Goal: Communication & Community: Connect with others

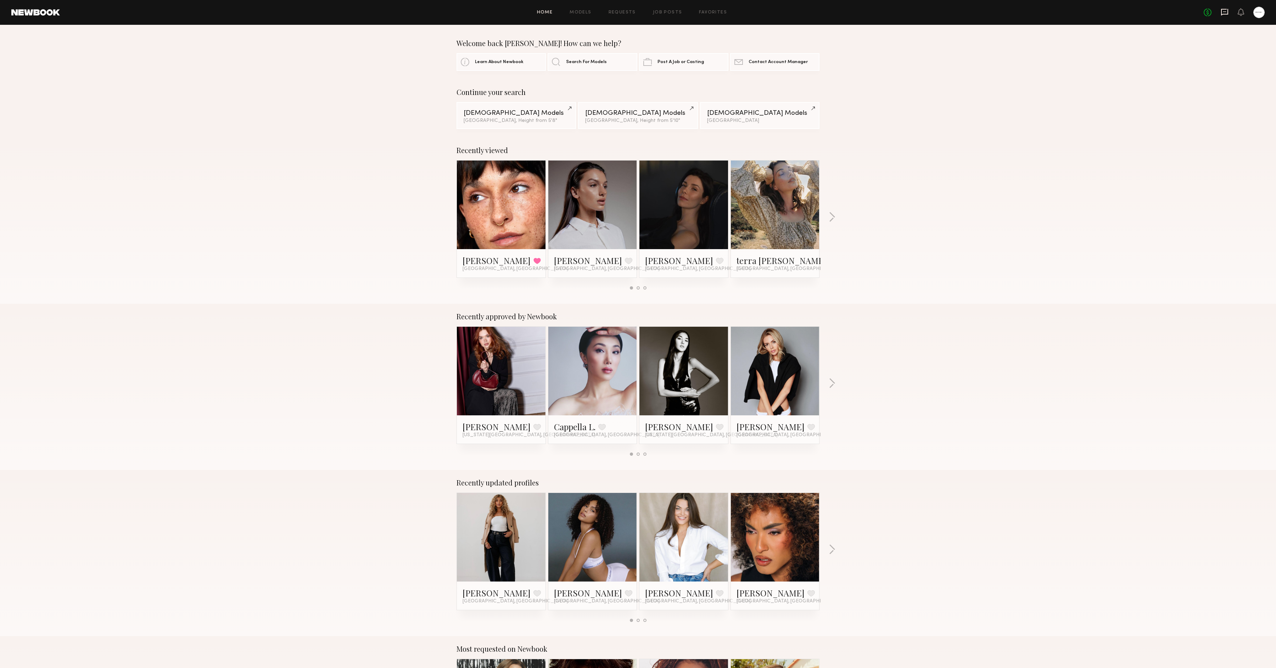
click at [850, 13] on icon at bounding box center [1224, 12] width 7 height 7
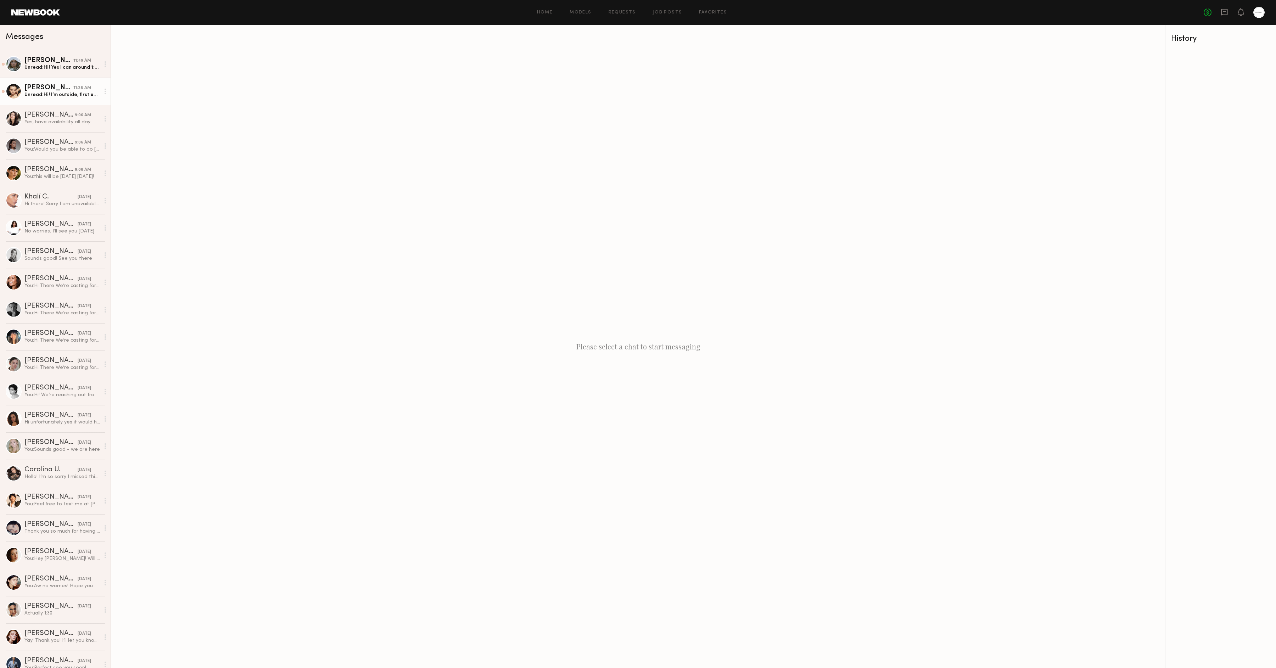
click at [50, 99] on link "Riley H. 11:28 AM Unread: Hi! I’m outside, first entrance ?" at bounding box center [55, 91] width 111 height 27
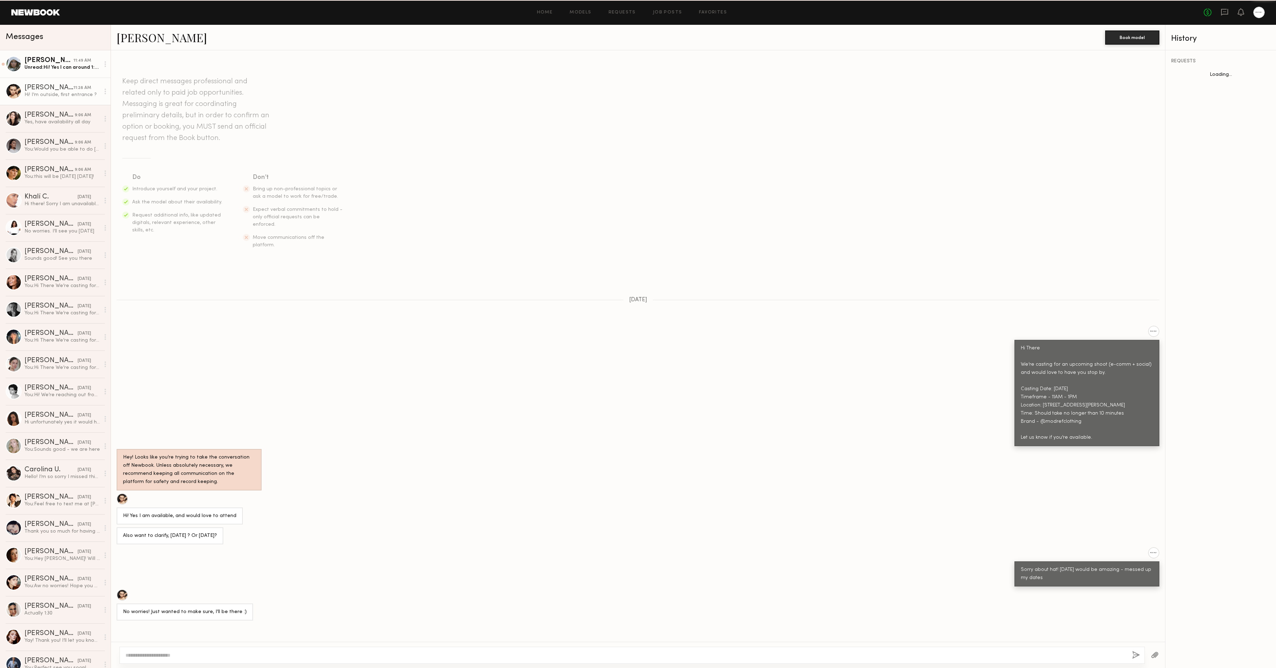
scroll to position [52, 0]
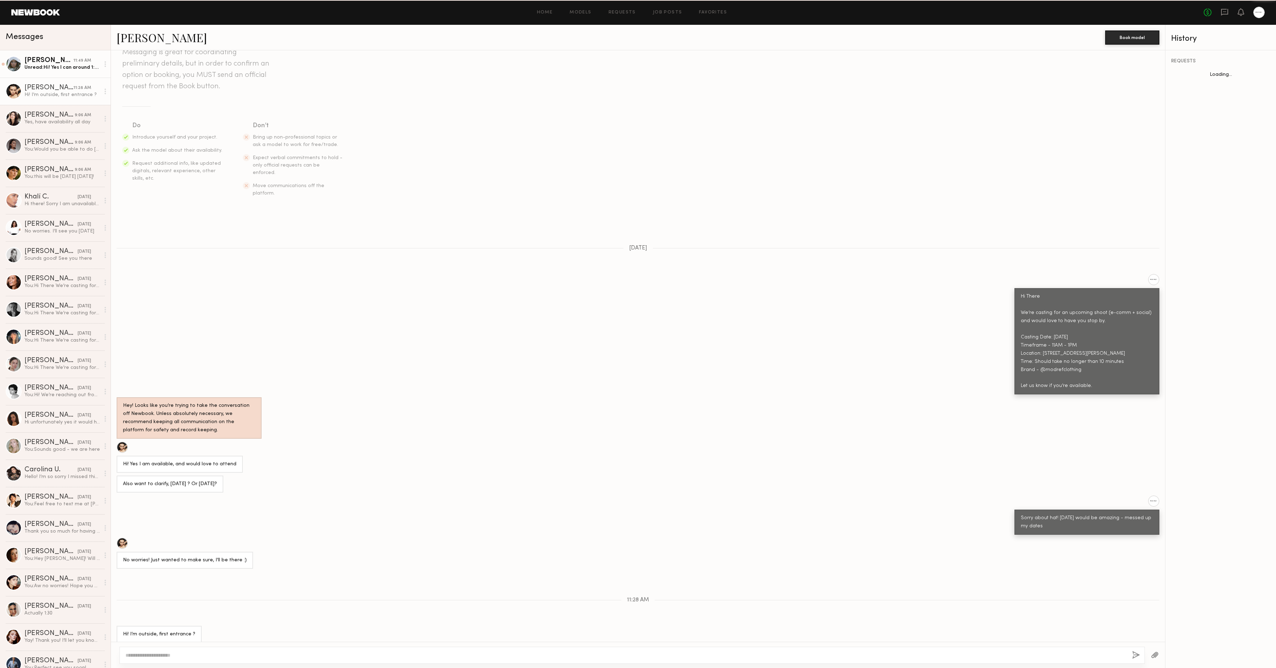
click at [62, 66] on div "Unread: Hi! Yes I can around 1:30?(:" at bounding box center [61, 67] width 75 height 7
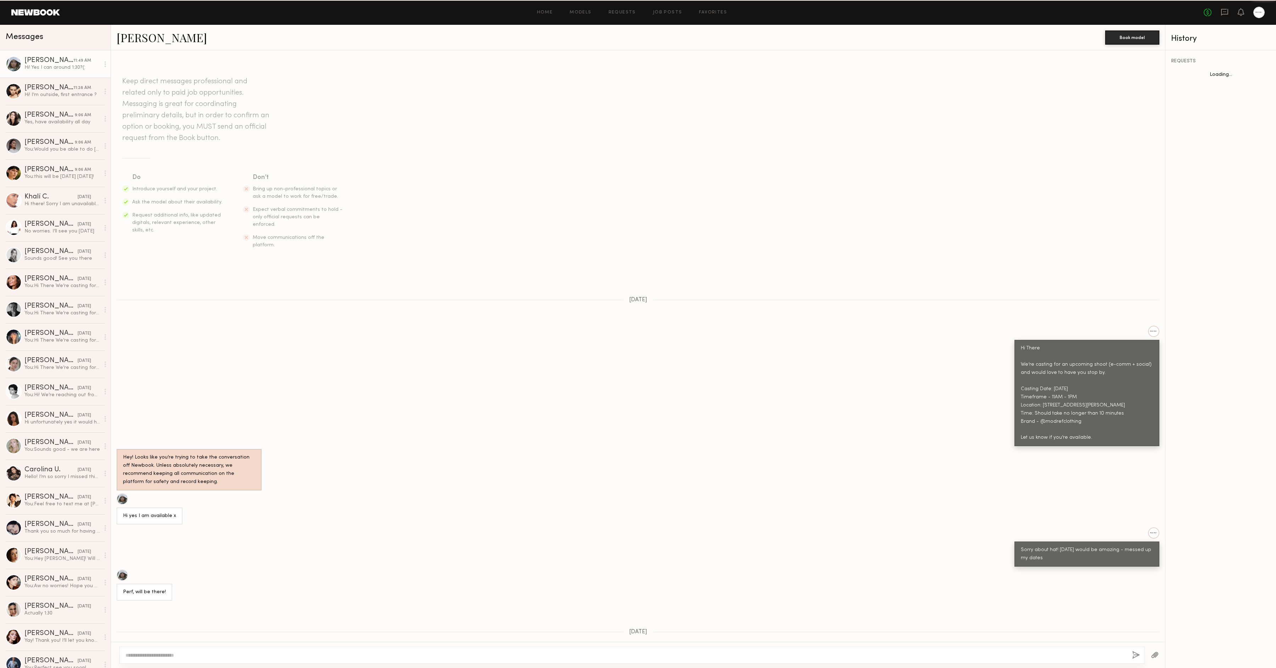
scroll to position [139, 0]
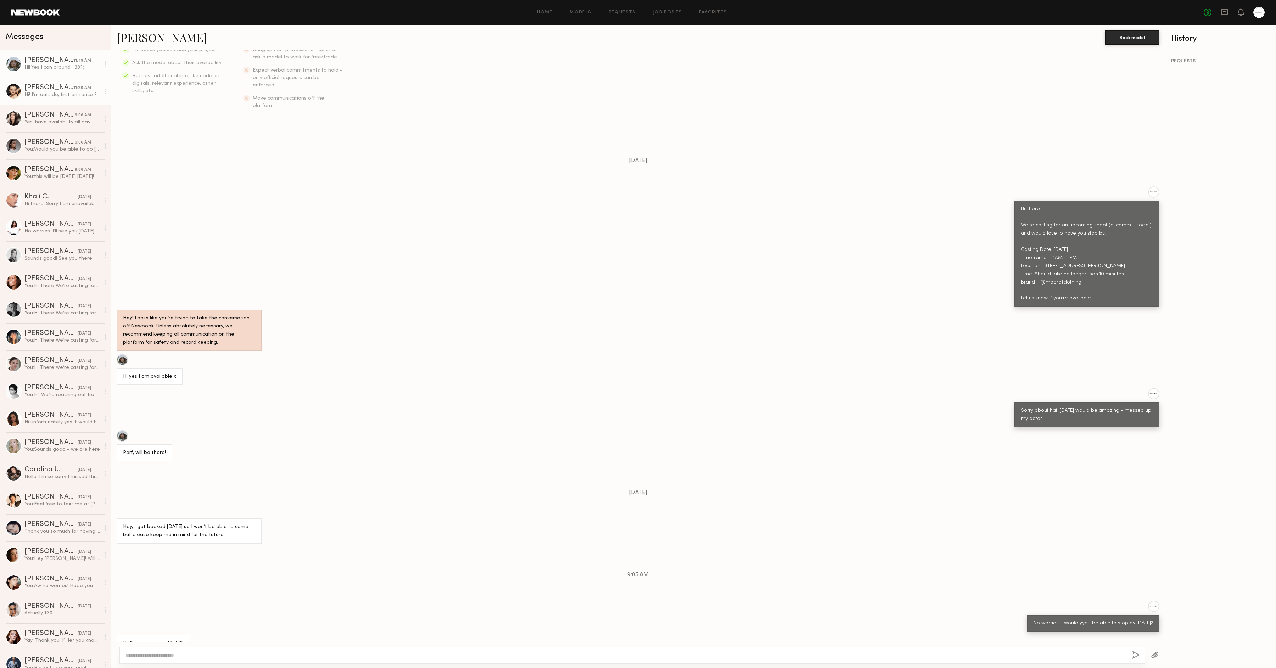
click at [57, 83] on link "Riley H. 11:28 AM Hi! I’m outside, first entrance ?" at bounding box center [55, 91] width 111 height 27
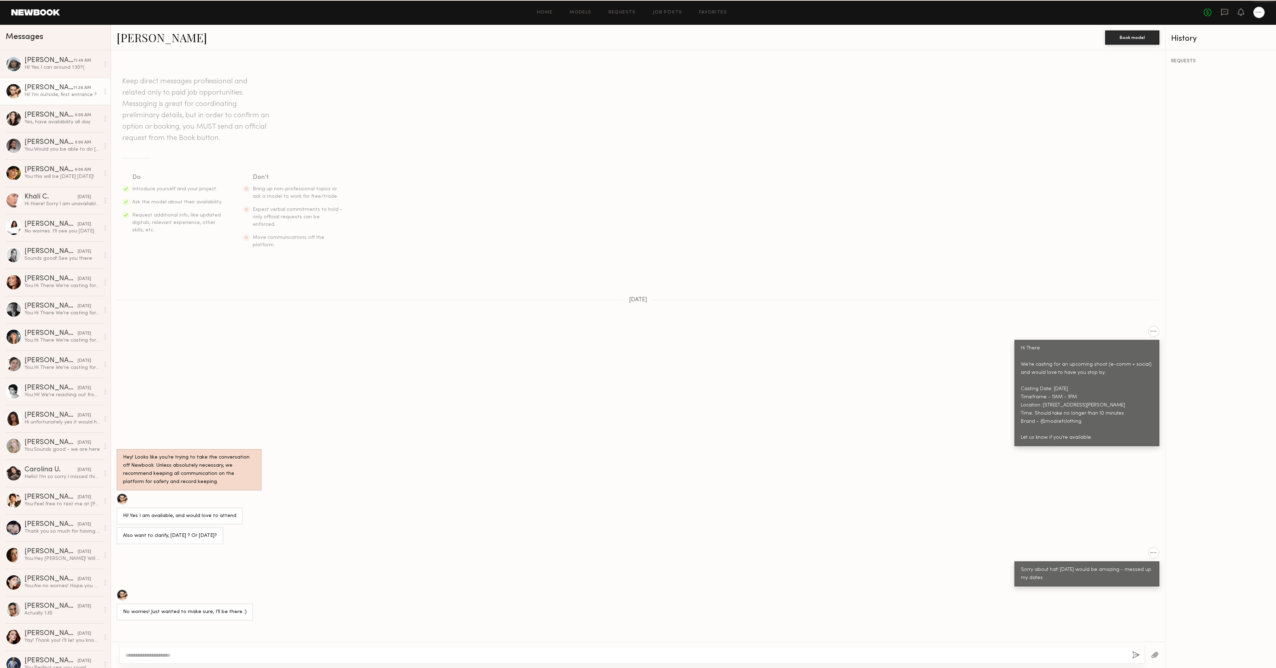
scroll to position [52, 0]
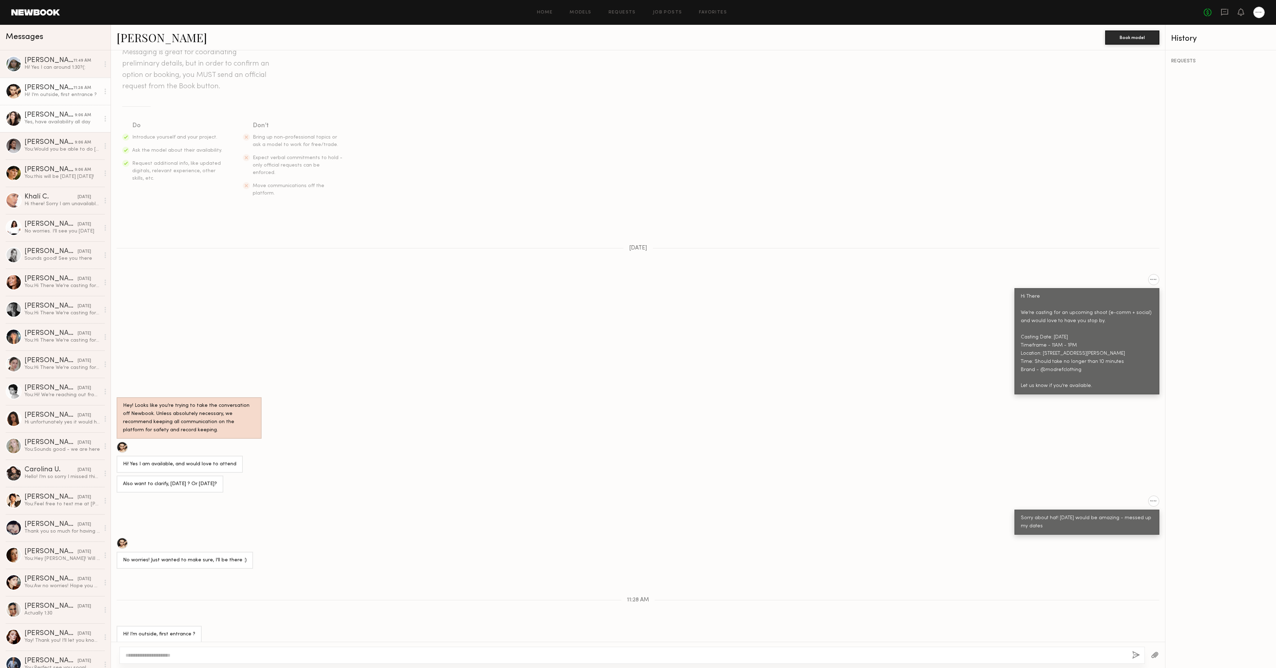
click at [60, 115] on div "Genevieve A." at bounding box center [49, 115] width 50 height 7
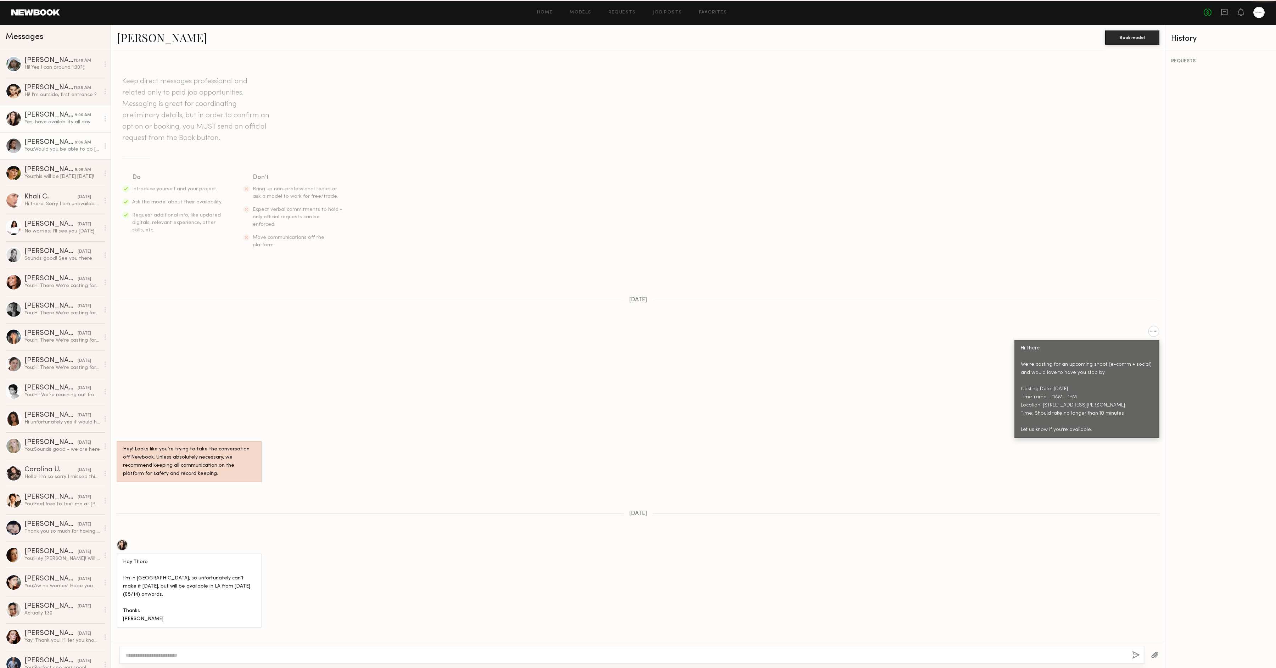
scroll to position [76, 0]
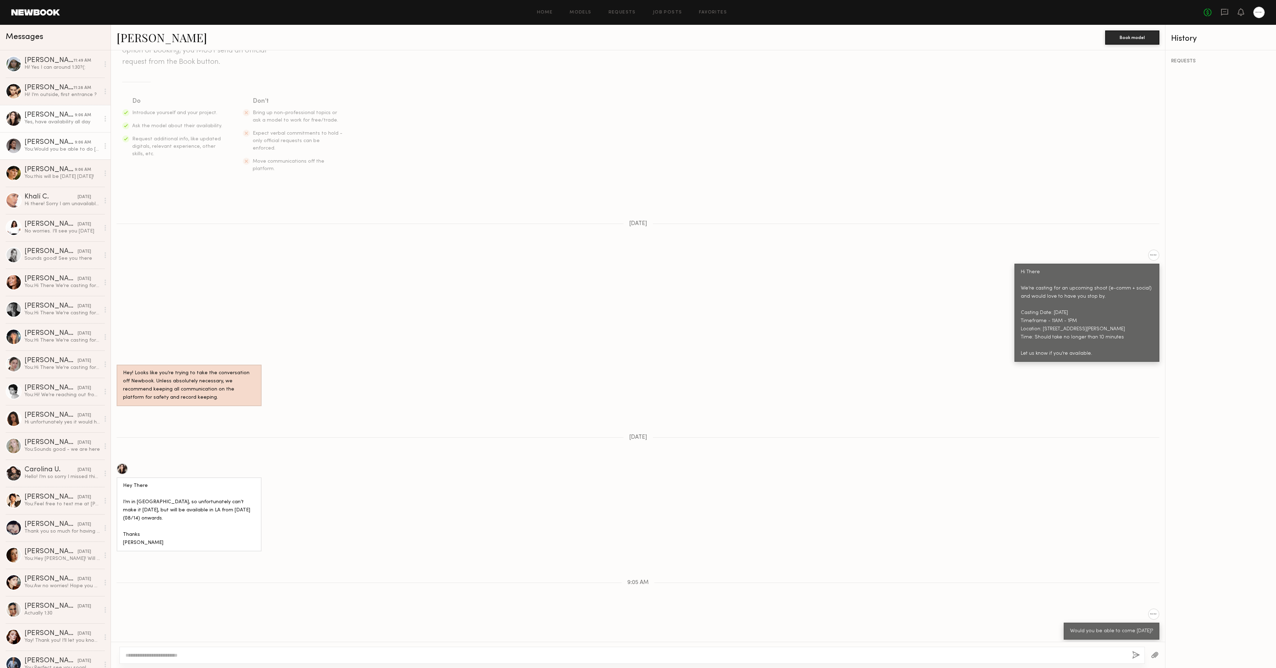
click at [60, 158] on link "Delaney K. 9:06 AM You: Would you be able to do friday?" at bounding box center [55, 145] width 111 height 27
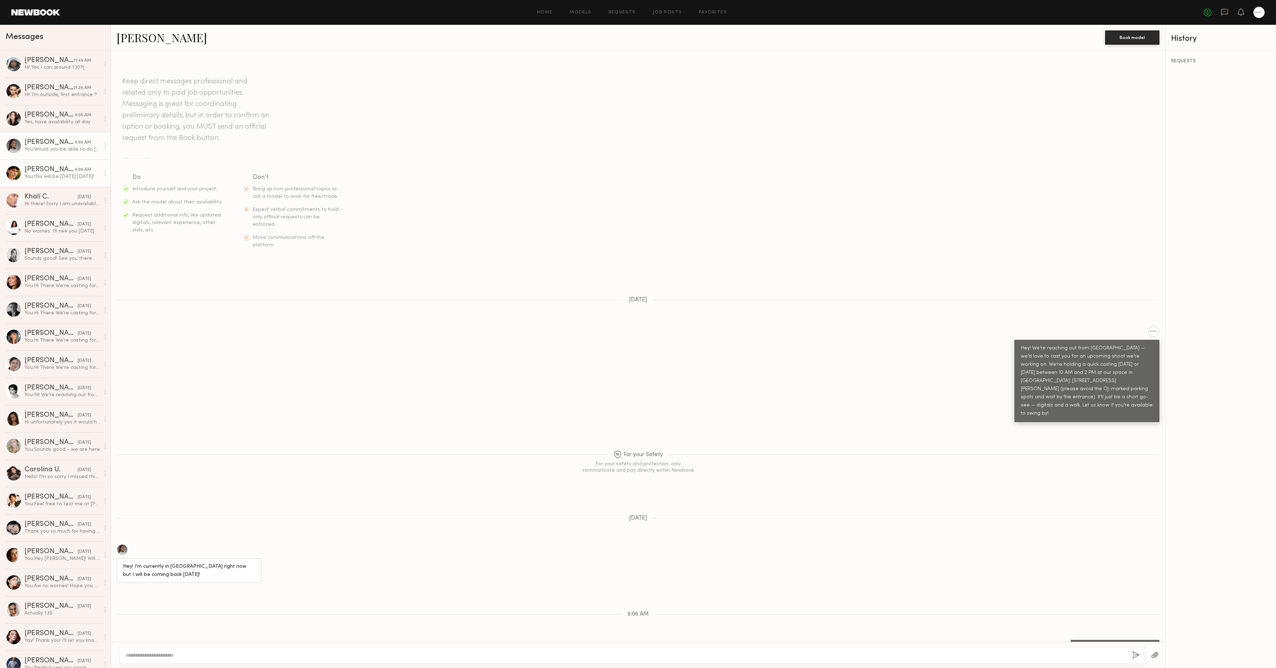
click at [58, 167] on div "Becca E." at bounding box center [49, 169] width 50 height 7
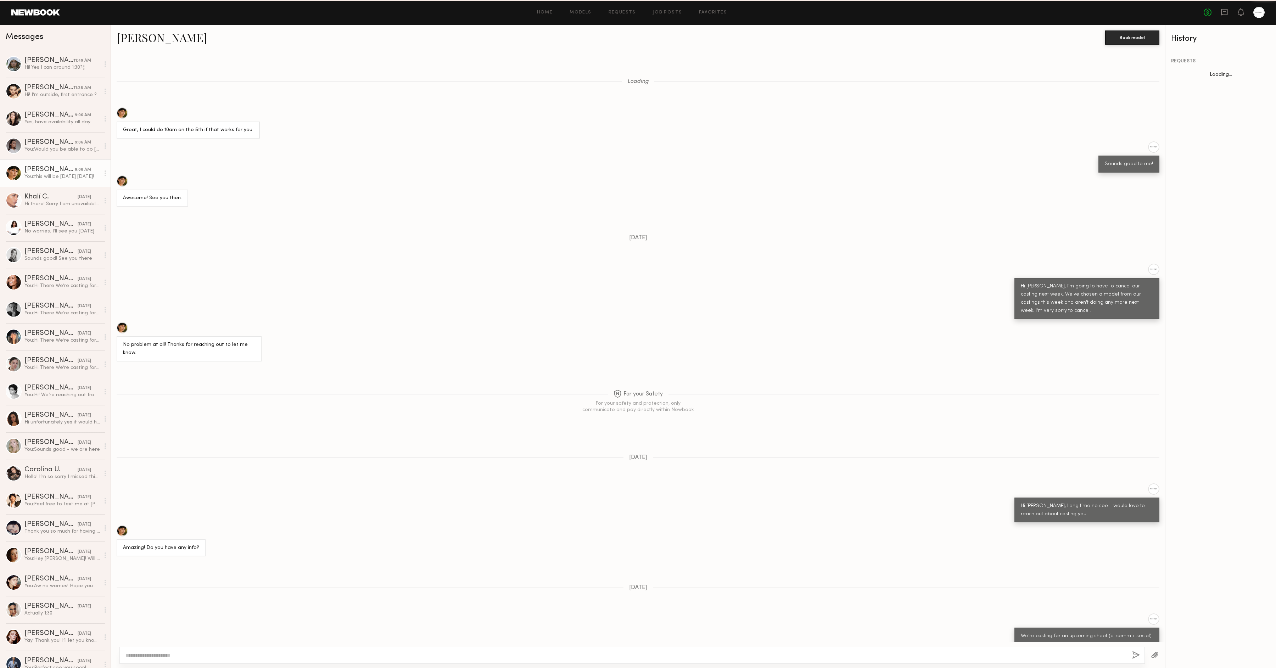
scroll to position [214, 0]
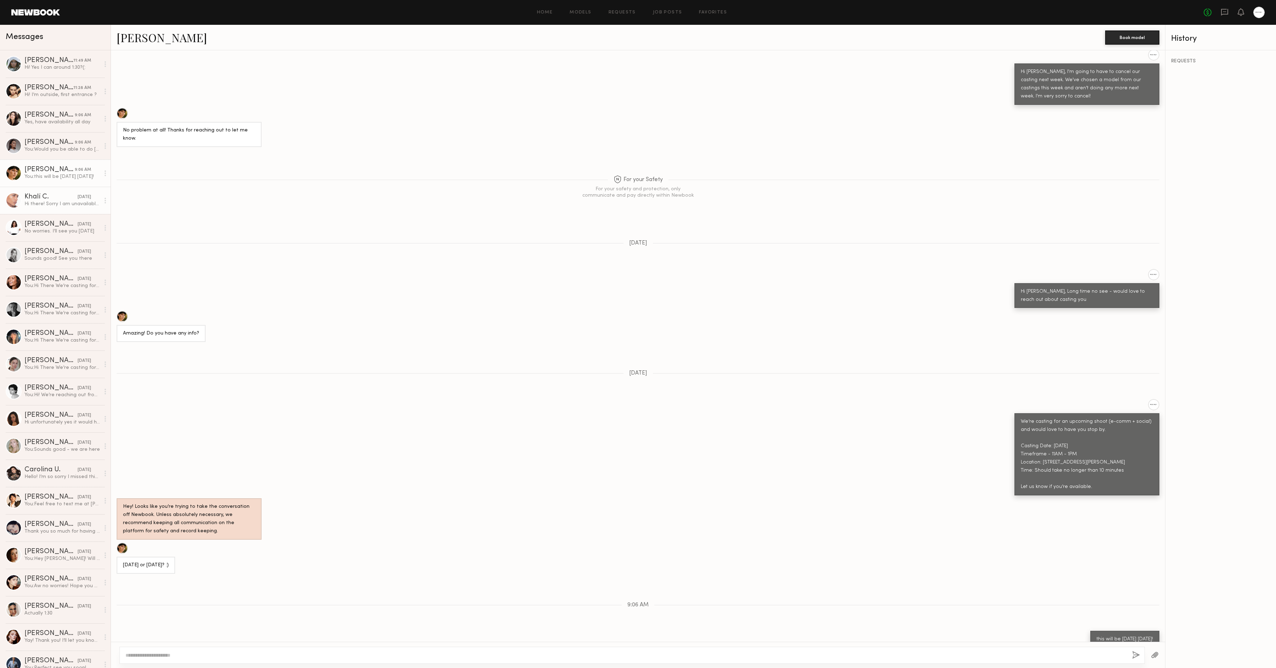
click at [61, 212] on link "Khalí C. 08/07/2025 Hi there! Sorry I am unavailable. I’m in Paris until 25th" at bounding box center [55, 200] width 111 height 27
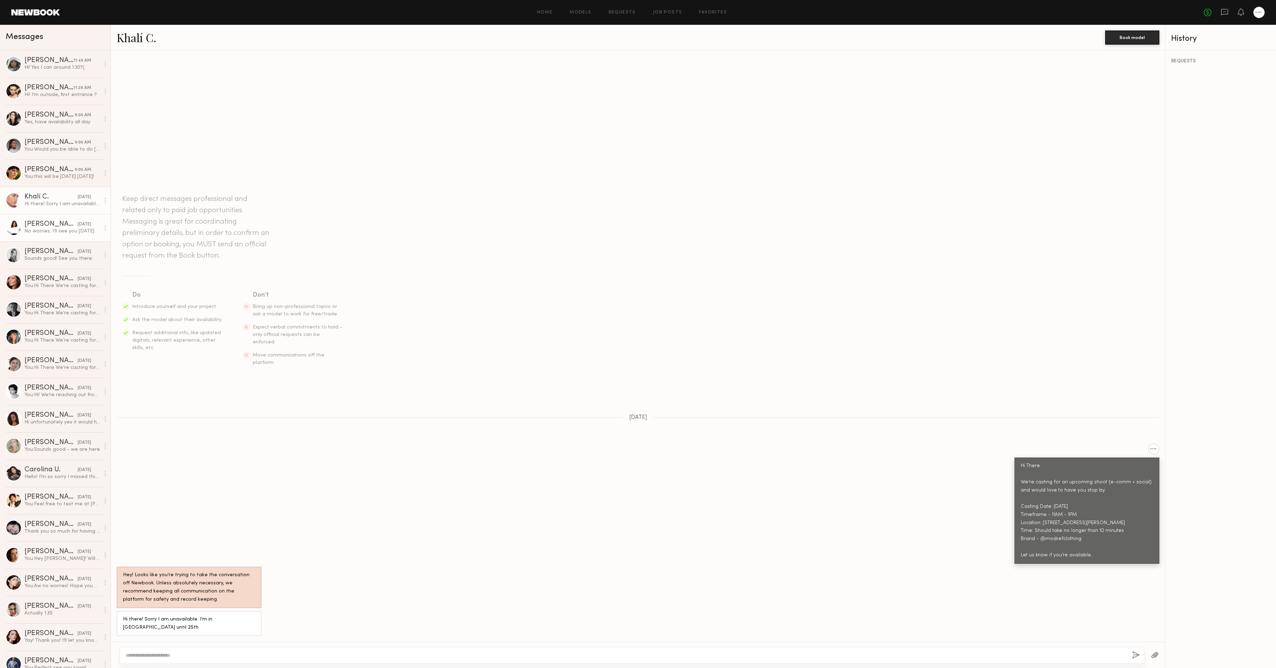
click at [65, 230] on div "No worries. I’ll see you Monday" at bounding box center [61, 231] width 75 height 7
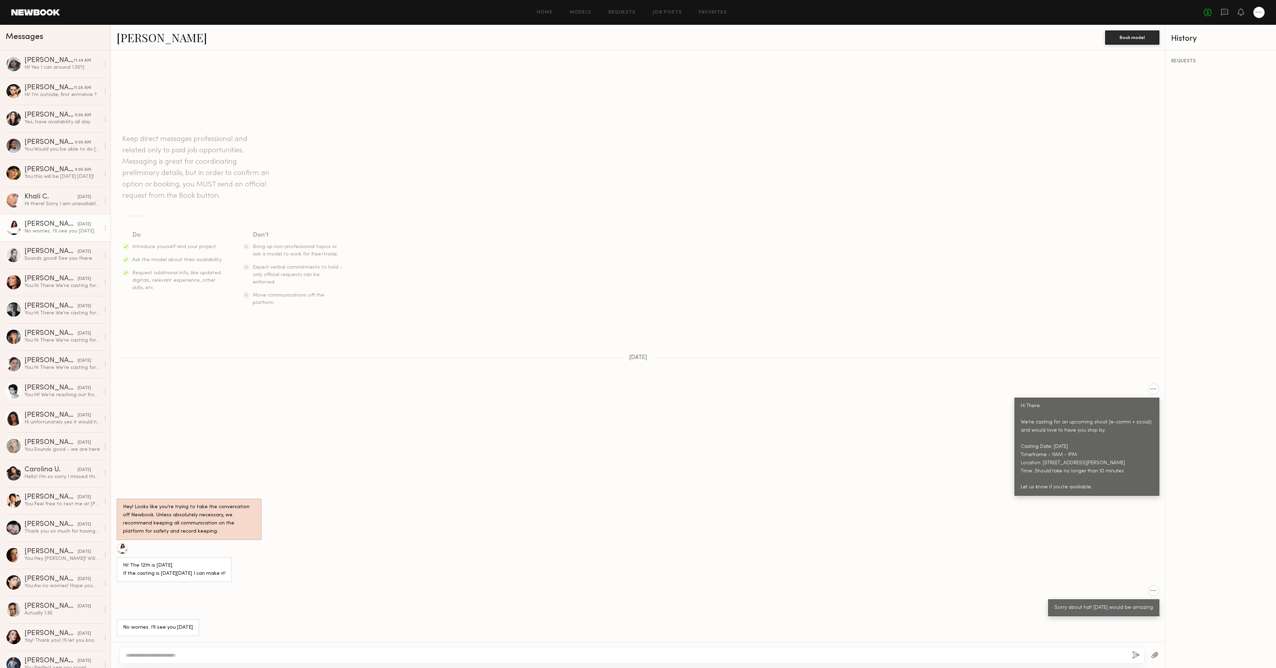
click at [147, 34] on link "Annelise B." at bounding box center [162, 37] width 90 height 15
click at [60, 250] on div "Veronika M." at bounding box center [50, 251] width 53 height 7
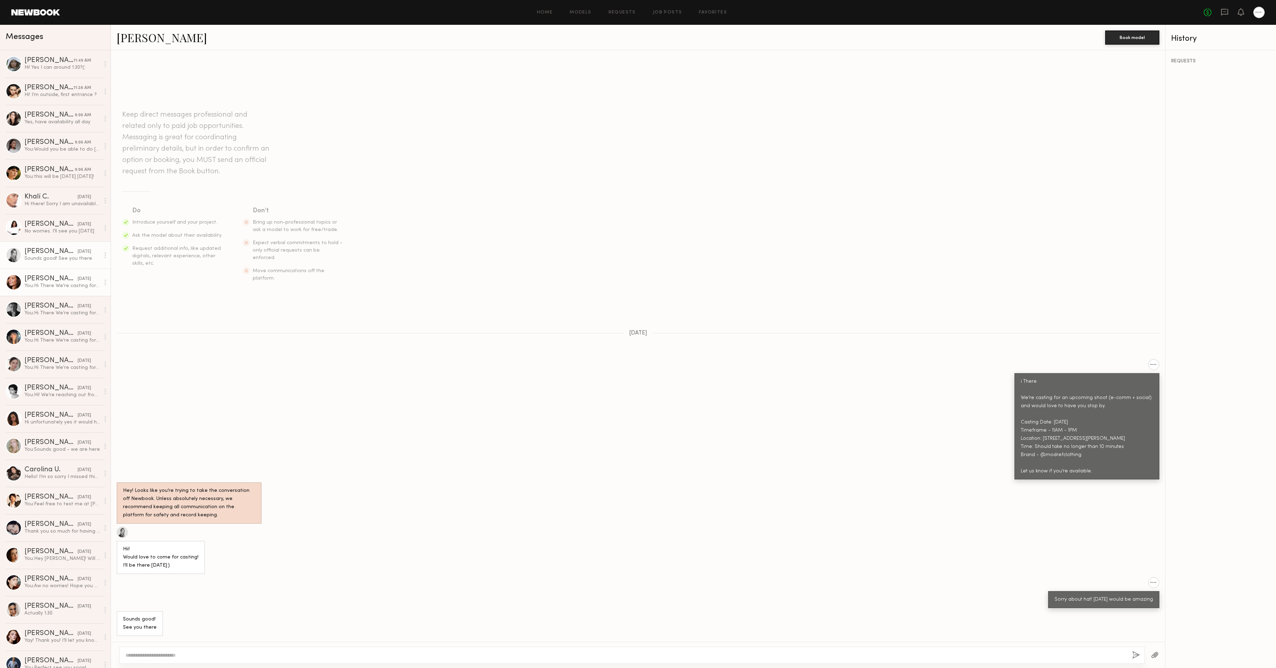
click at [52, 277] on div "Tia M." at bounding box center [50, 278] width 53 height 7
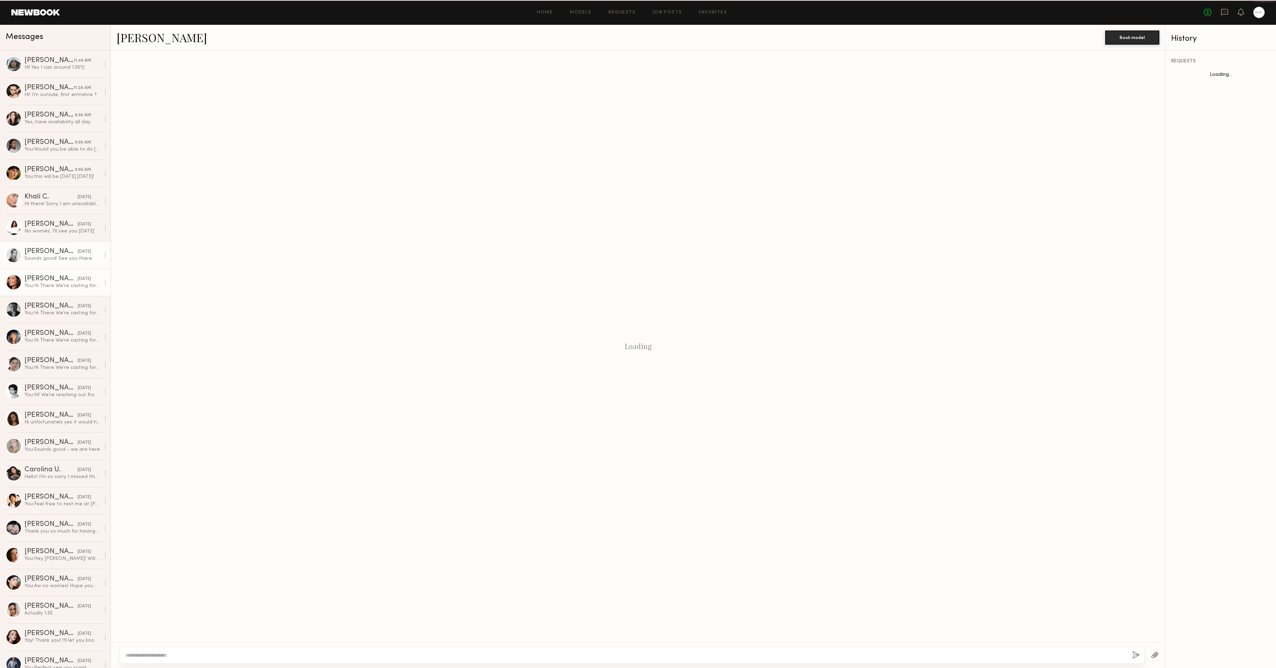
click at [69, 258] on div "Sounds good! See you there" at bounding box center [61, 258] width 75 height 7
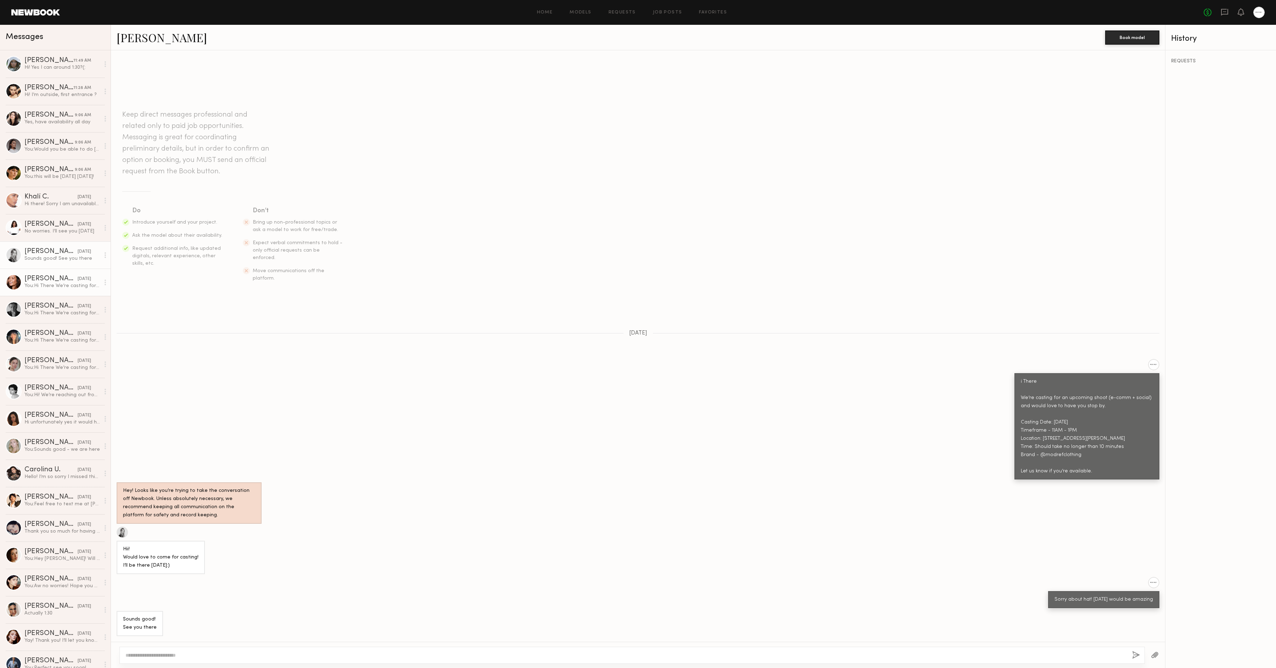
click at [62, 291] on link "Tia M. 08/07/2025 You: Hi There We’re casting for an upcoming shoot (e-comm + s…" at bounding box center [55, 282] width 111 height 27
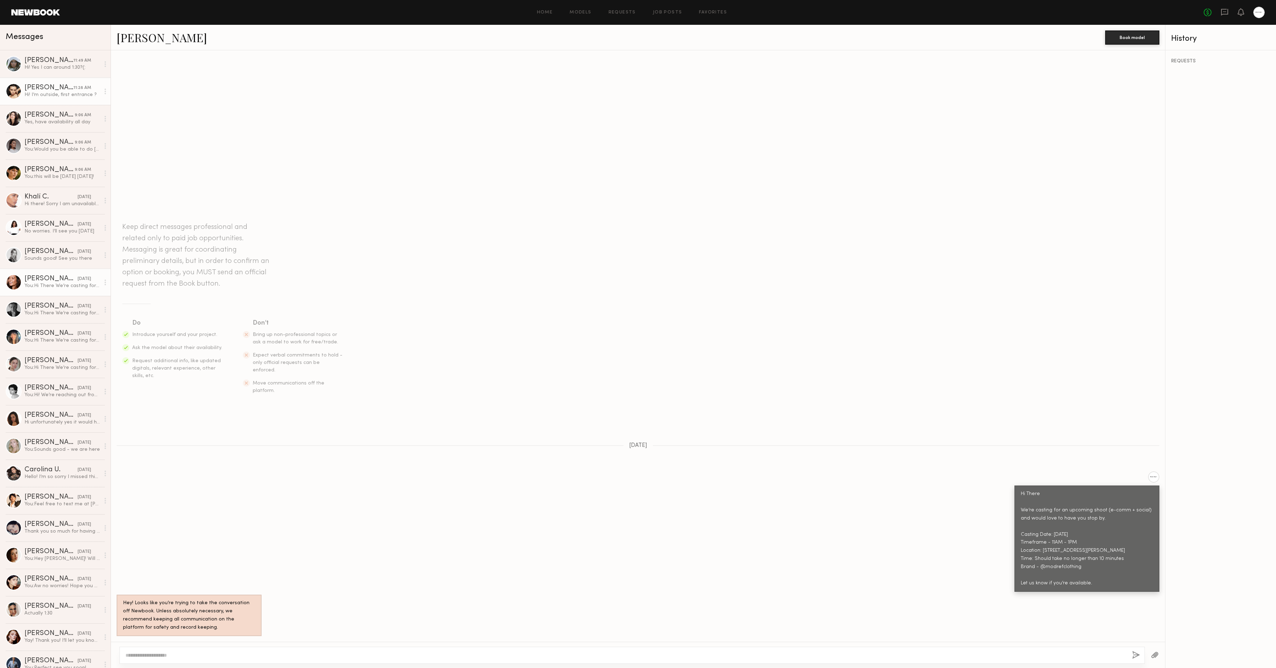
click at [60, 78] on link "Riley H. 11:28 AM Hi! I’m outside, first entrance ?" at bounding box center [55, 91] width 111 height 27
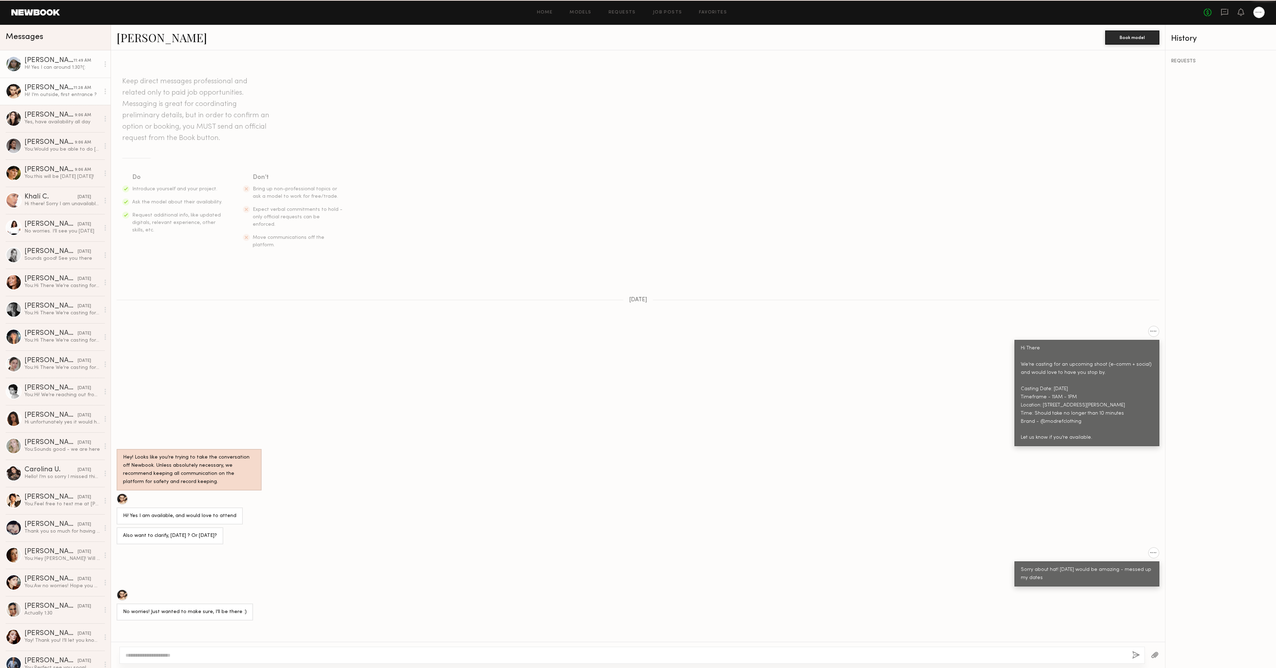
click at [61, 71] on link "Mallory P. 11:49 AM Hi! Yes I can around 1:30?(:" at bounding box center [55, 63] width 111 height 27
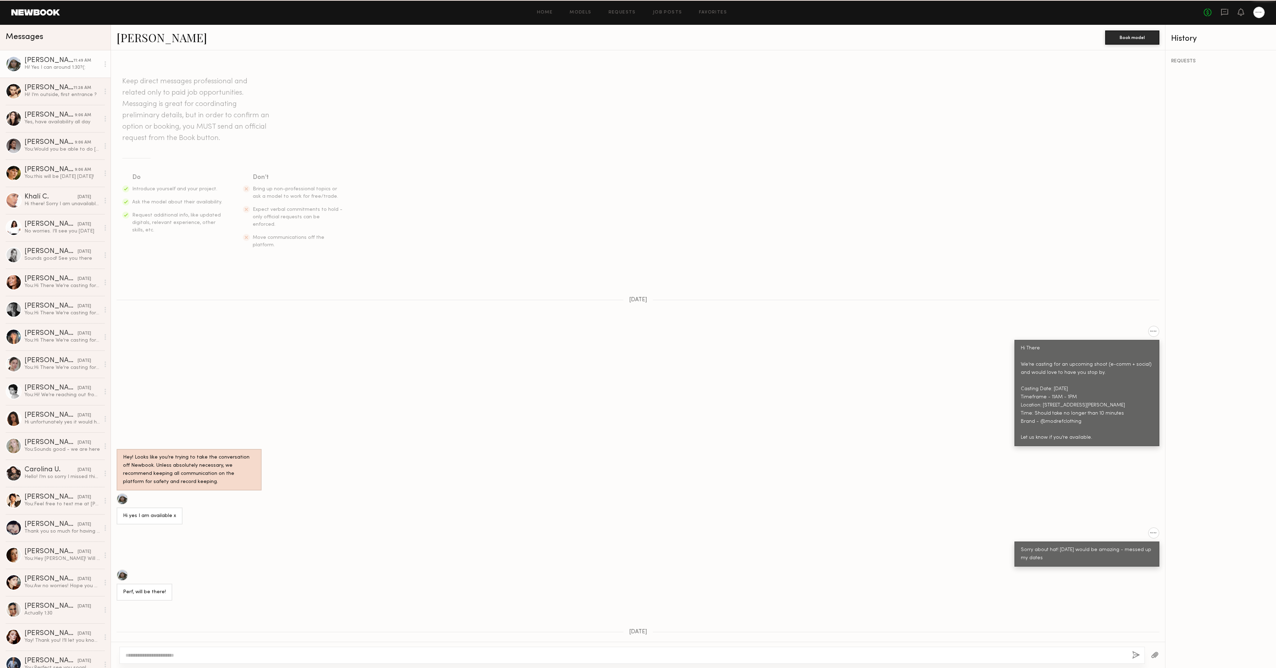
scroll to position [139, 0]
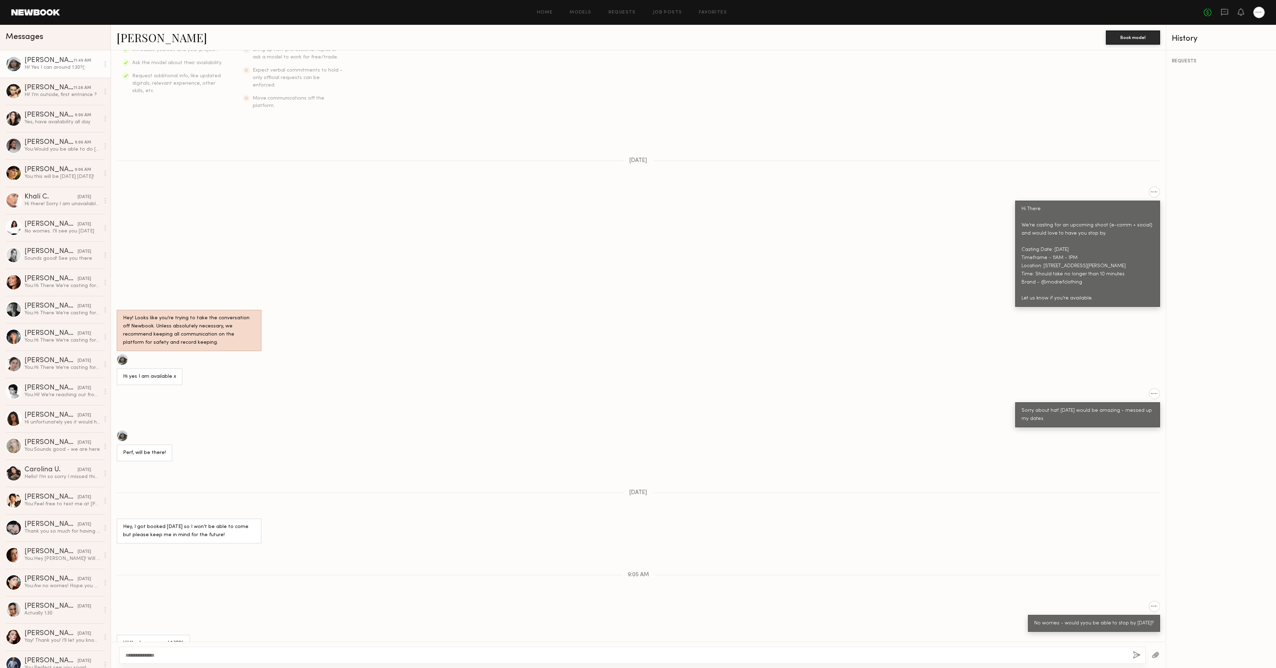
type textarea "**********"
click at [850, 661] on div "**********" at bounding box center [632, 655] width 1026 height 17
click at [850, 657] on button "button" at bounding box center [1136, 655] width 8 height 9
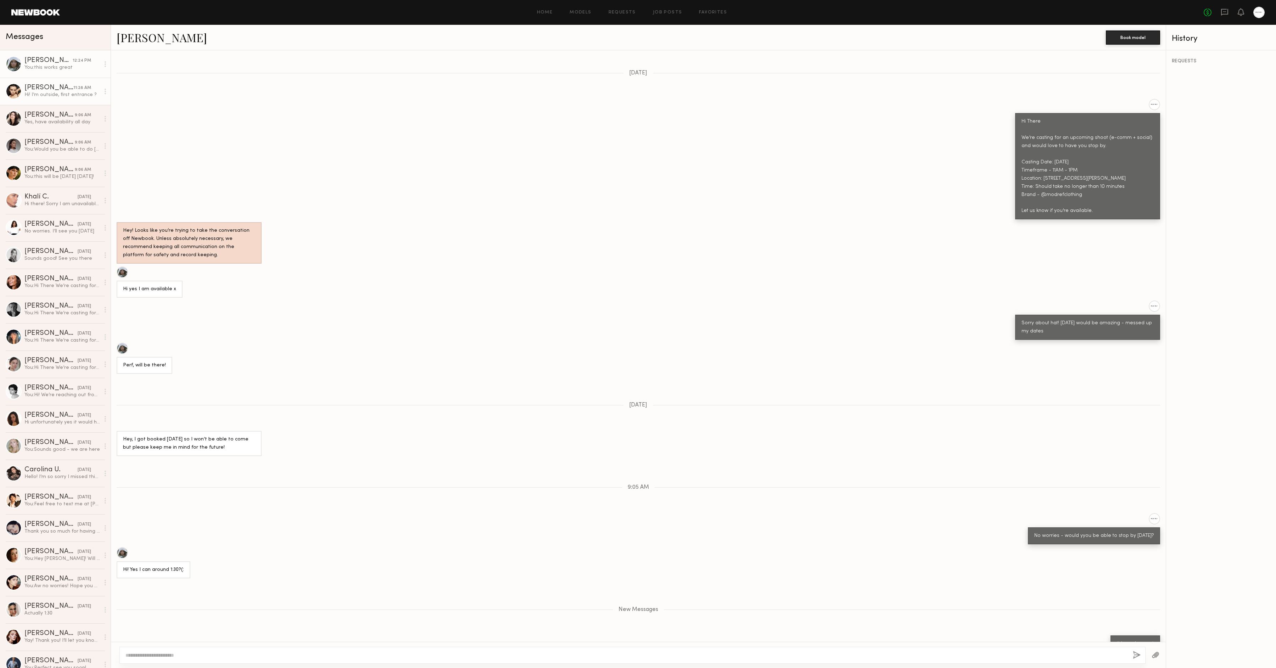
click at [64, 99] on link "Riley H. 11:28 AM Hi! I’m outside, first entrance ?" at bounding box center [55, 91] width 111 height 27
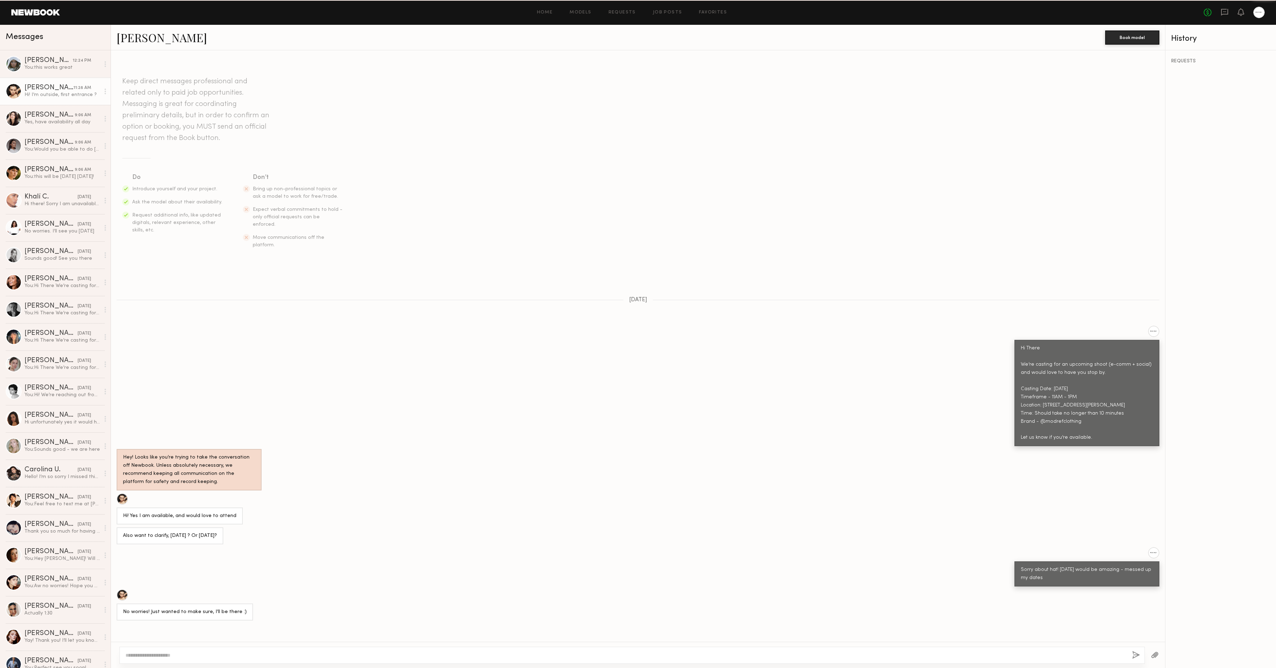
scroll to position [52, 0]
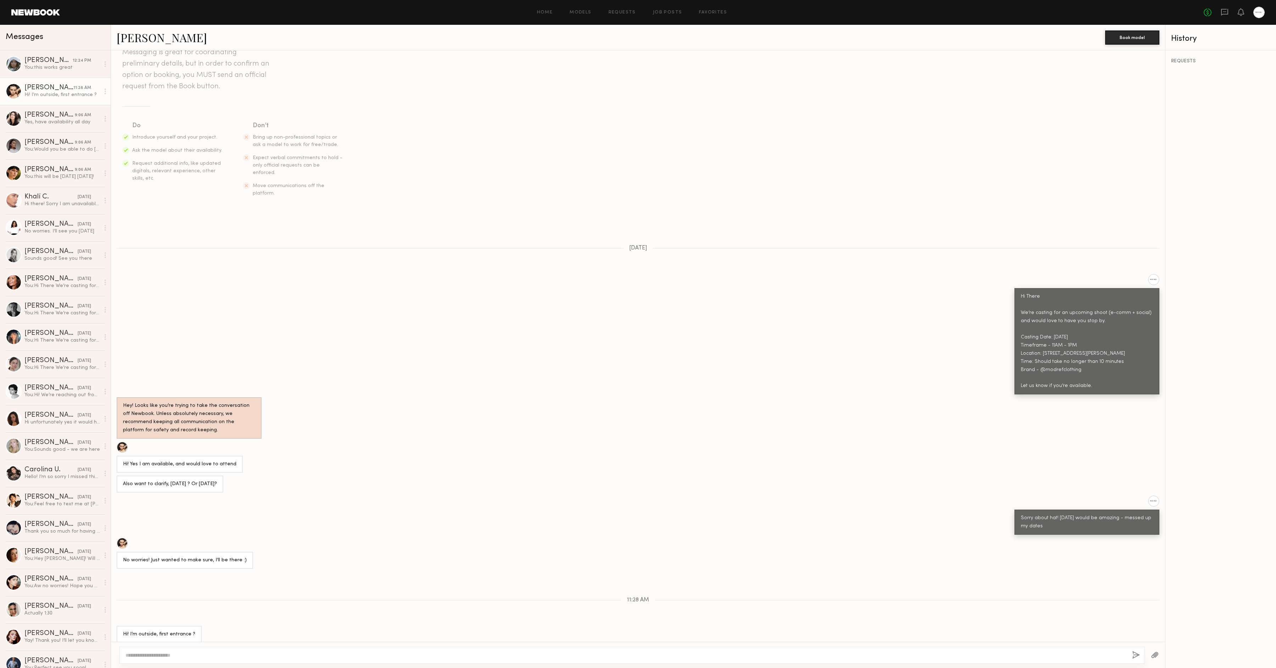
click at [146, 32] on link "Riley H." at bounding box center [162, 37] width 90 height 15
click at [91, 73] on link "Mallory P. 12:24 PM You: this works great" at bounding box center [55, 63] width 111 height 27
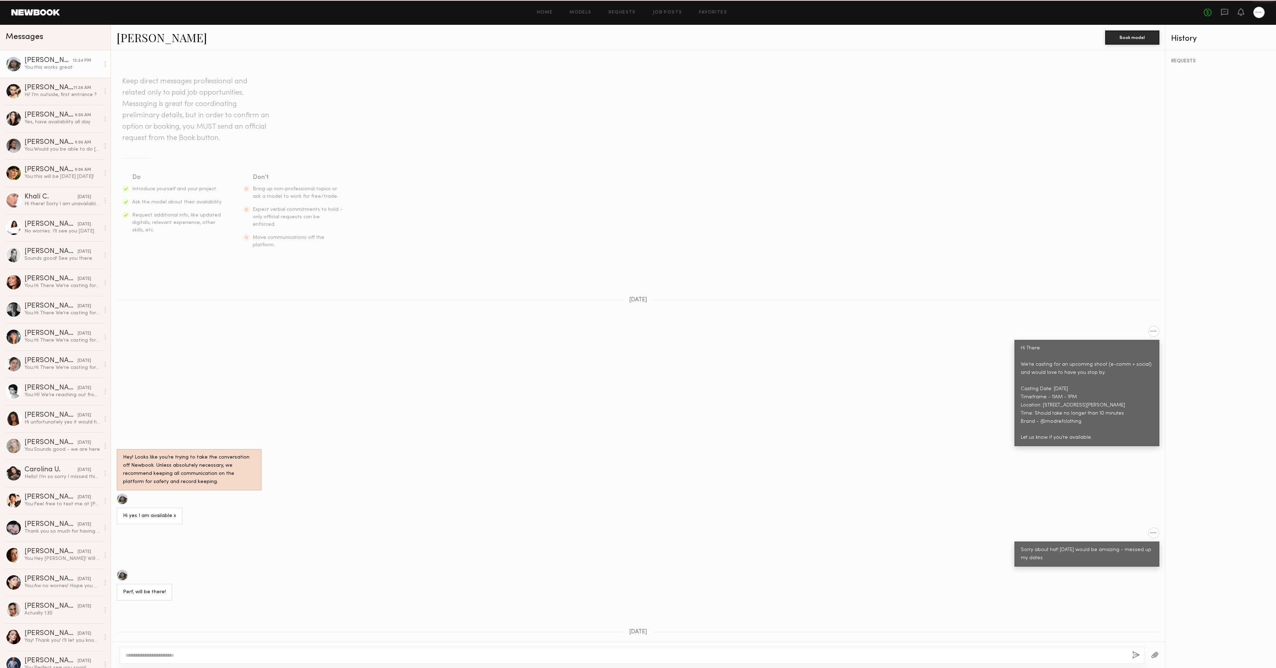
scroll to position [173, 0]
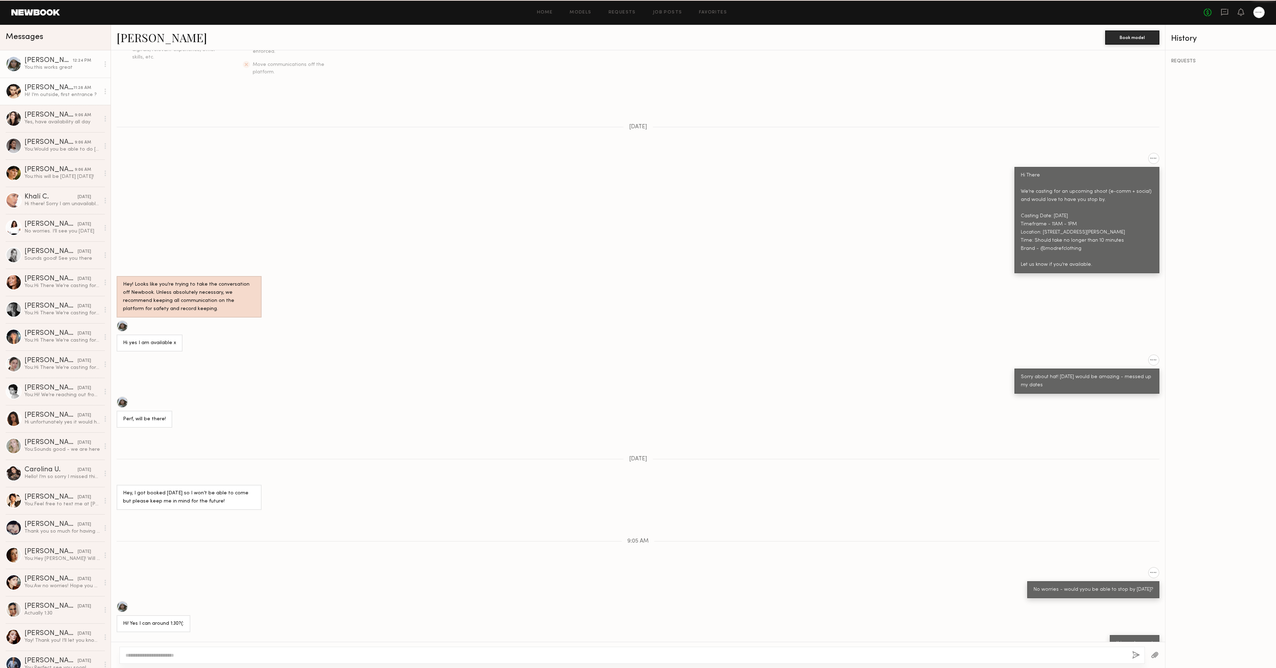
click at [79, 103] on link "Riley H. 11:28 AM Hi! I’m outside, first entrance ?" at bounding box center [55, 91] width 111 height 27
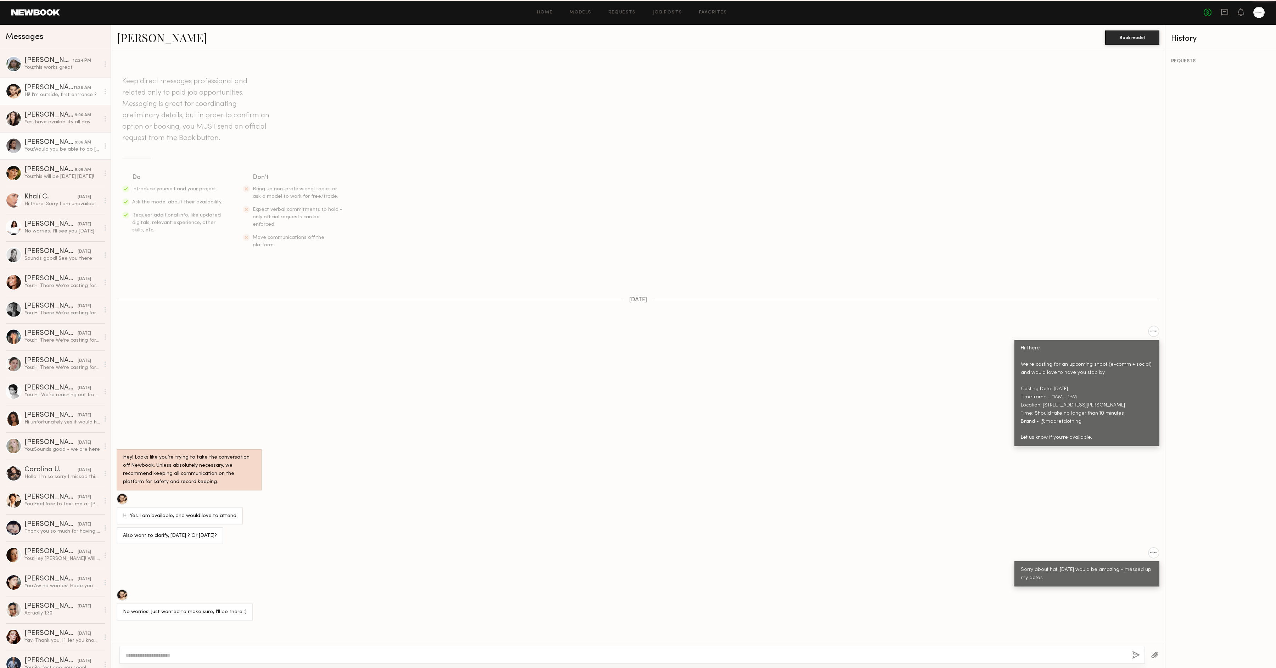
scroll to position [52, 0]
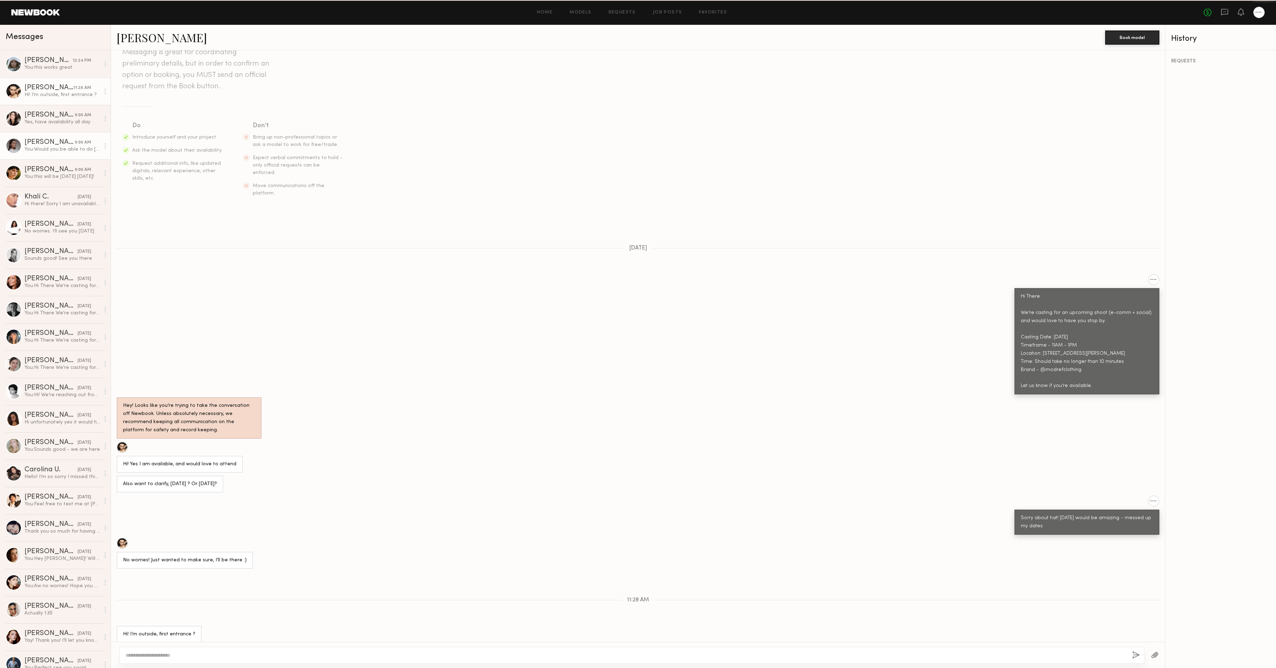
click at [66, 137] on link "Delaney K. 9:06 AM You: Would you be able to do friday?" at bounding box center [55, 145] width 111 height 27
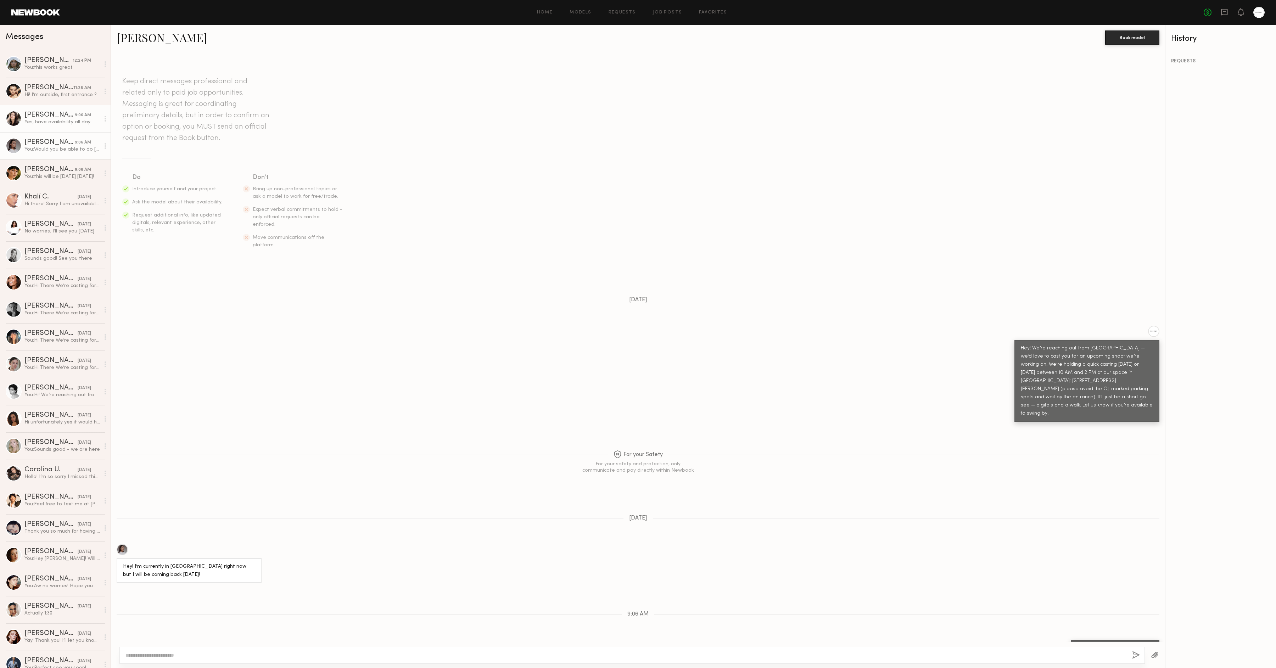
click at [70, 128] on link "Genevieve A. 9:06 AM Yes, have availability all day" at bounding box center [55, 118] width 111 height 27
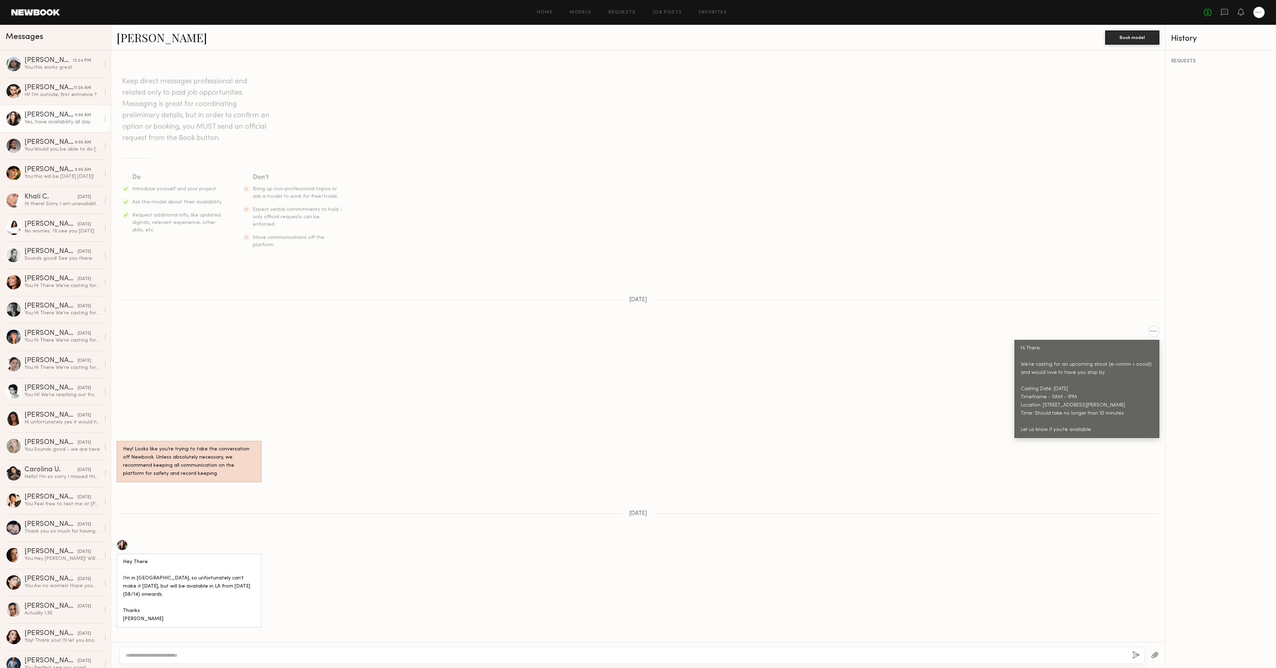
scroll to position [76, 0]
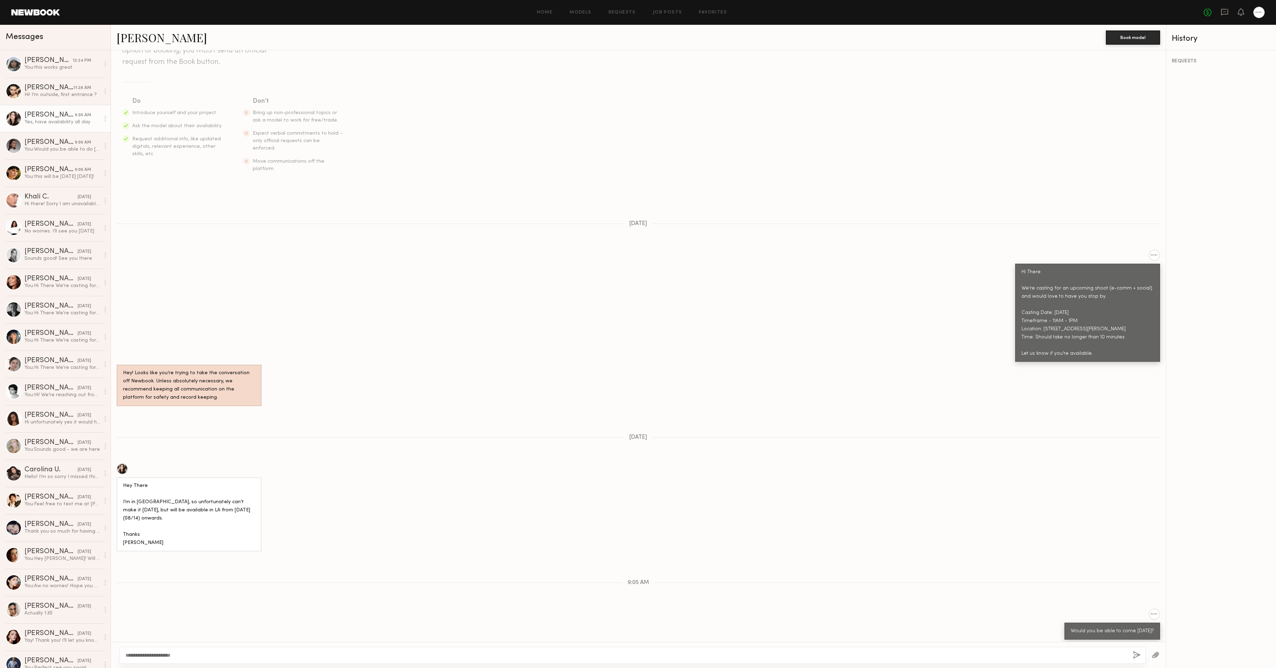
type textarea "**********"
click at [69, 154] on link "Delaney K. 9:06 AM You: Would you be able to do friday?" at bounding box center [55, 145] width 111 height 27
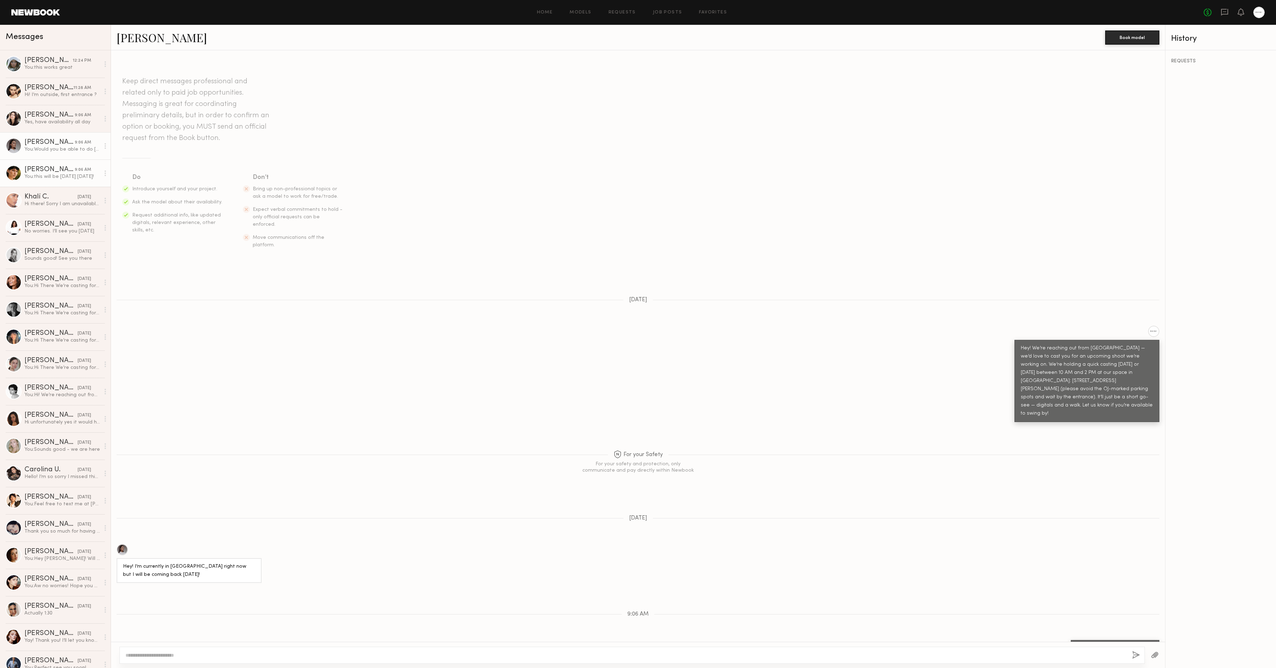
click at [68, 160] on link "Becca E. 9:06 AM You: this will be monday today!" at bounding box center [55, 172] width 111 height 27
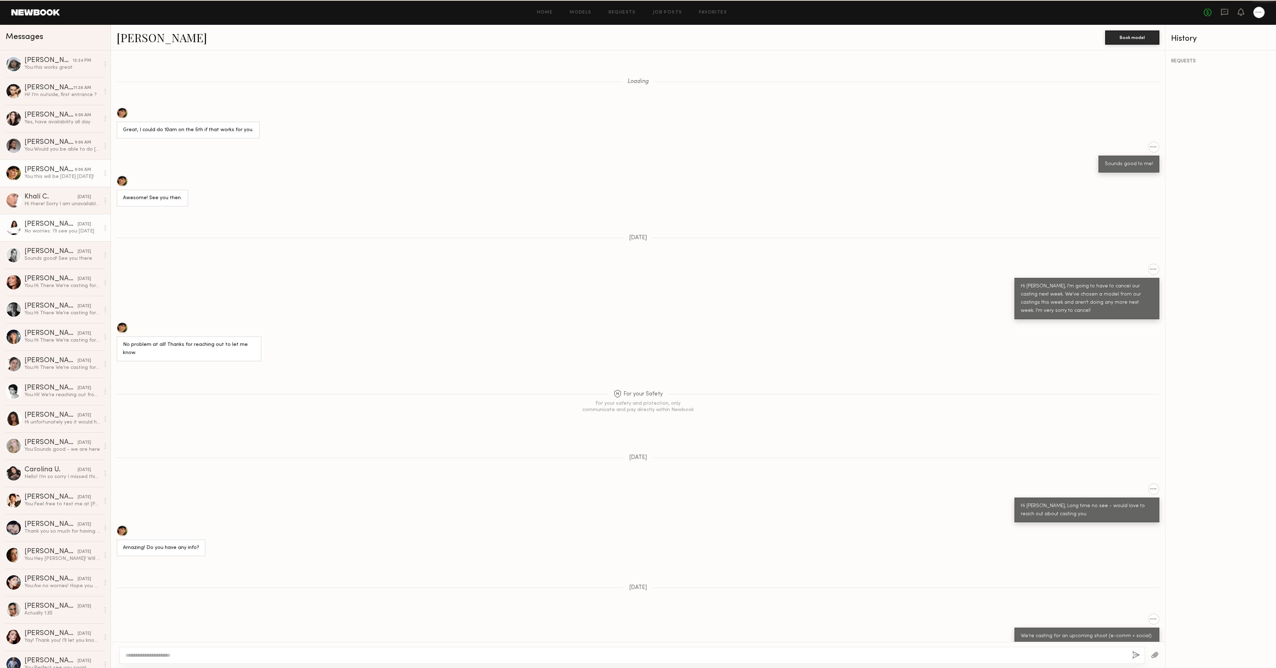
scroll to position [214, 0]
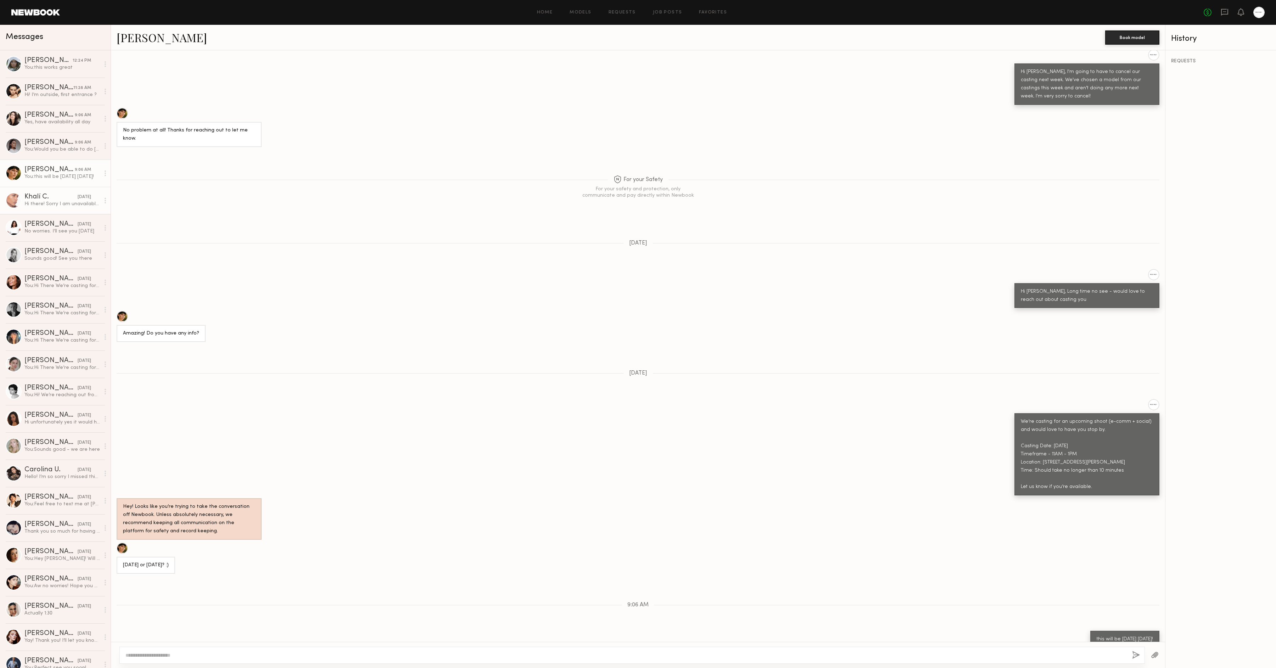
click at [77, 210] on link "Khalí C. 08/07/2025 Hi there! Sorry I am unavailable. I’m in Paris until 25th" at bounding box center [55, 200] width 111 height 27
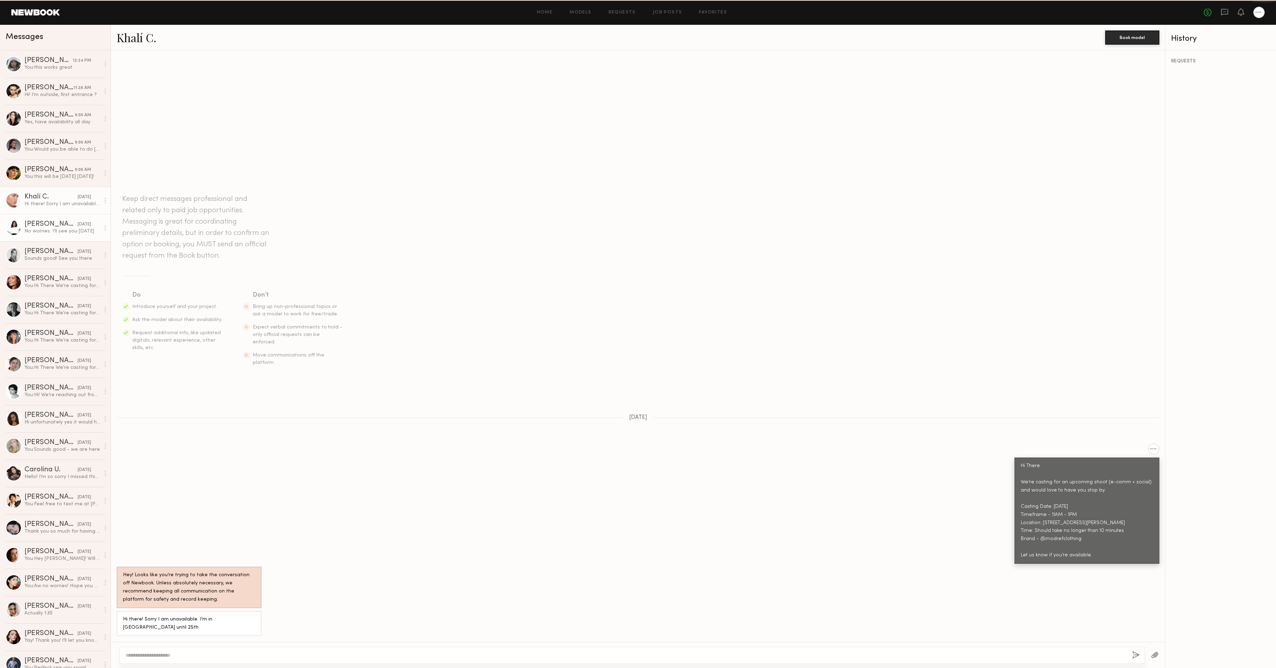
click at [78, 224] on div "08/07/2025" at bounding box center [84, 224] width 13 height 7
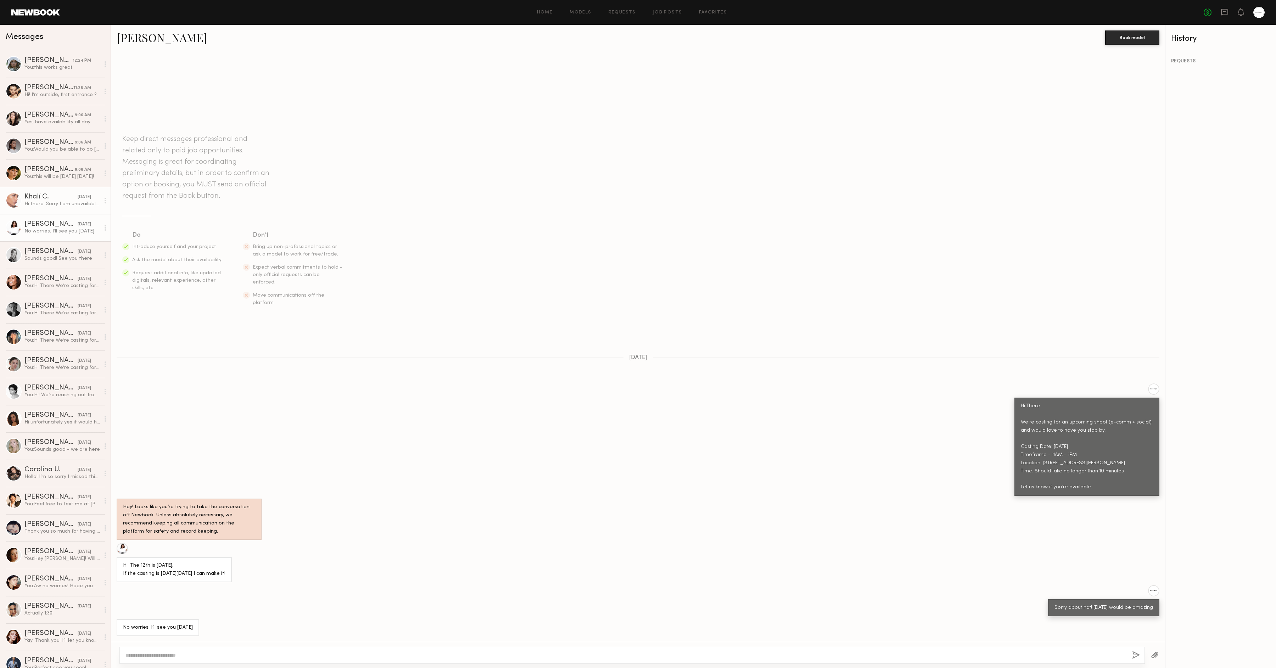
click at [50, 208] on link "Khalí C. 08/07/2025 Hi there! Sorry I am unavailable. I’m in Paris until 25th" at bounding box center [55, 200] width 111 height 27
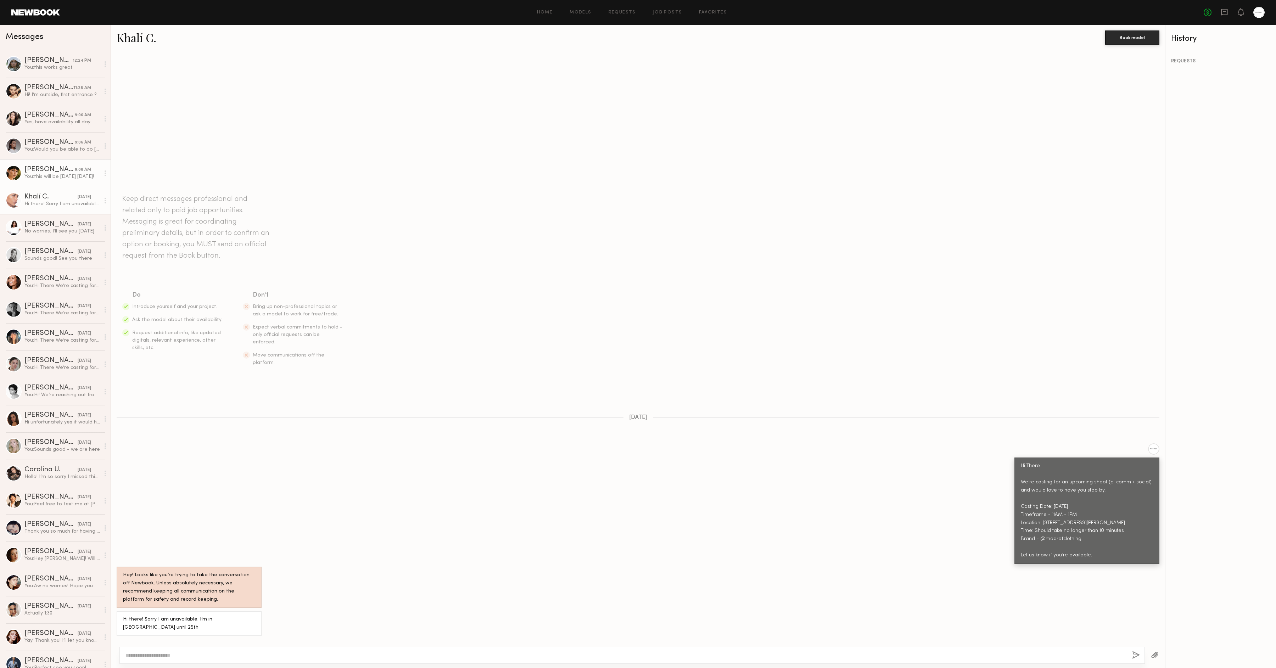
click at [54, 186] on link "Becca E. 9:06 AM You: this will be monday today!" at bounding box center [55, 172] width 111 height 27
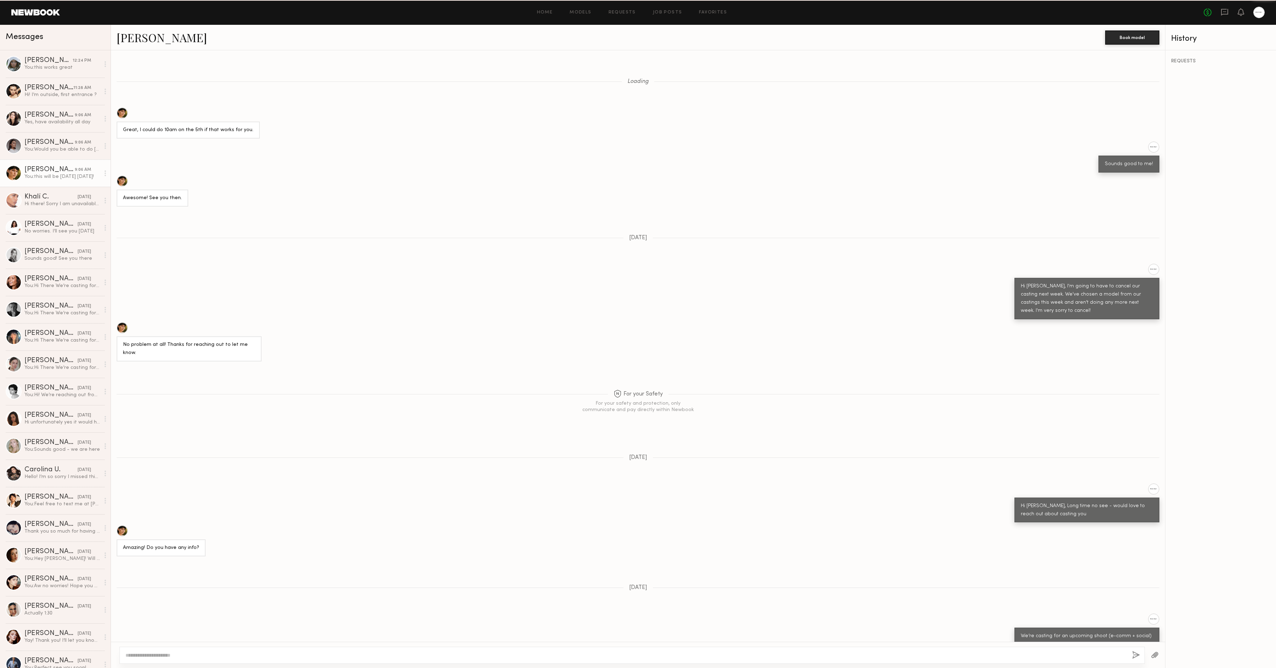
scroll to position [214, 0]
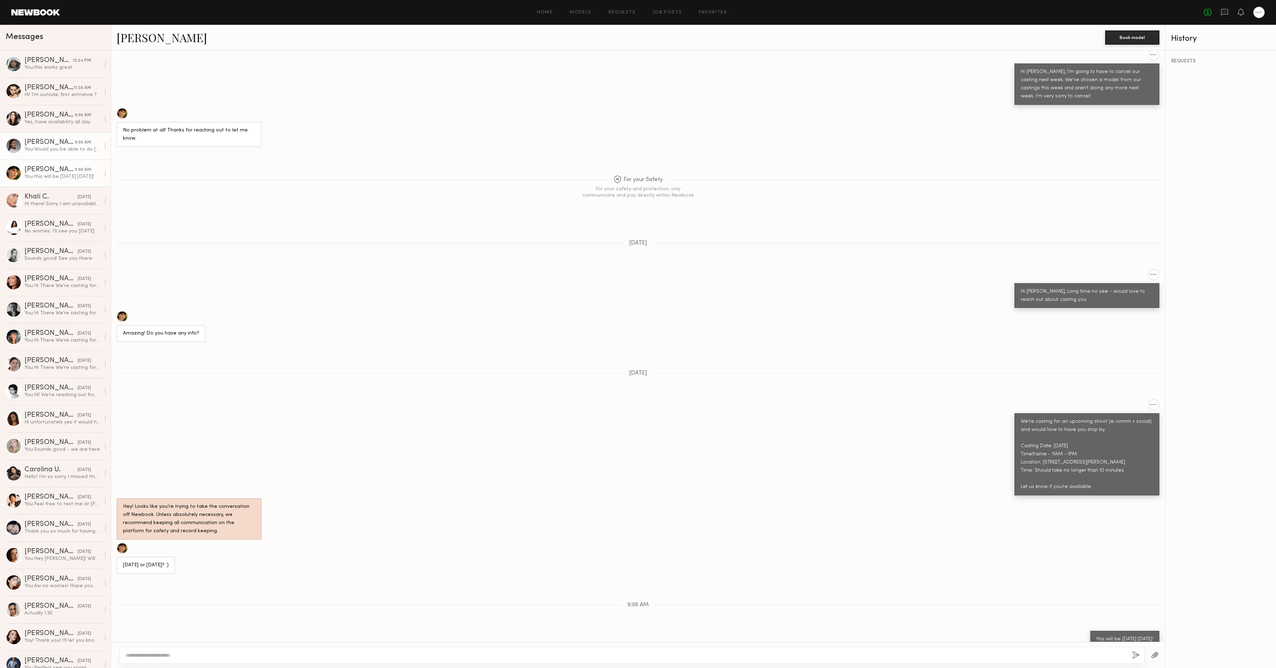
click at [29, 150] on div "You: Would you be able to do friday?" at bounding box center [61, 149] width 75 height 7
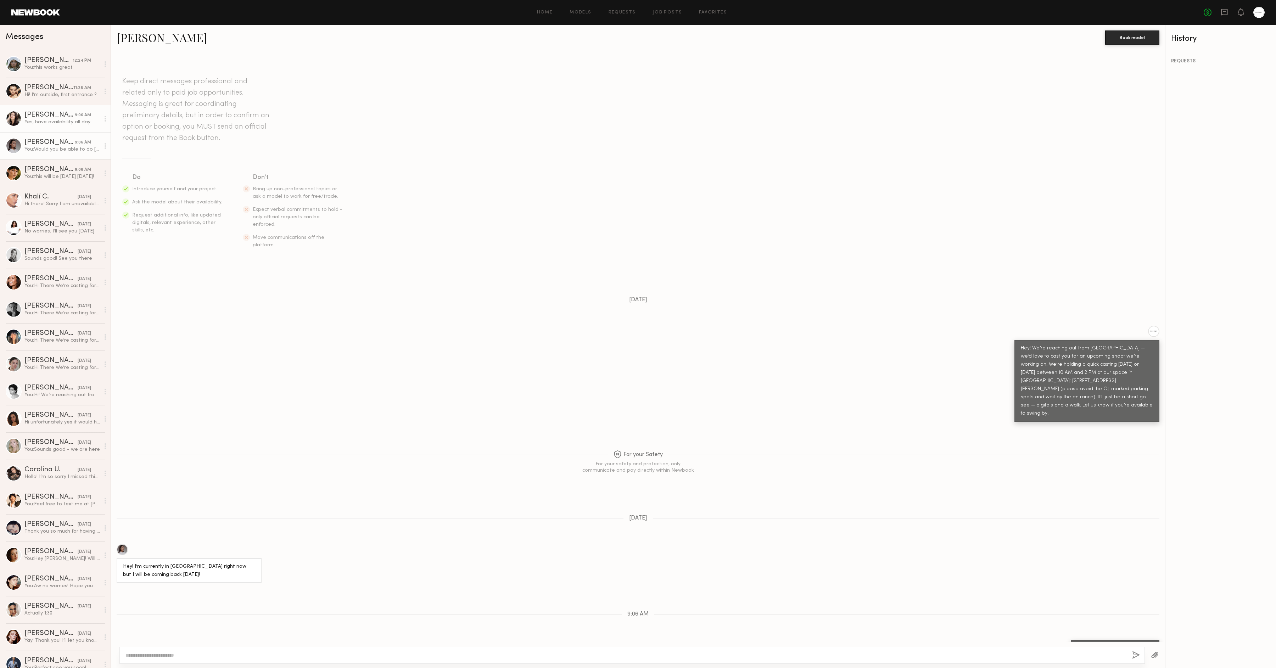
click at [44, 121] on div "Yes, have availability all day" at bounding box center [61, 122] width 75 height 7
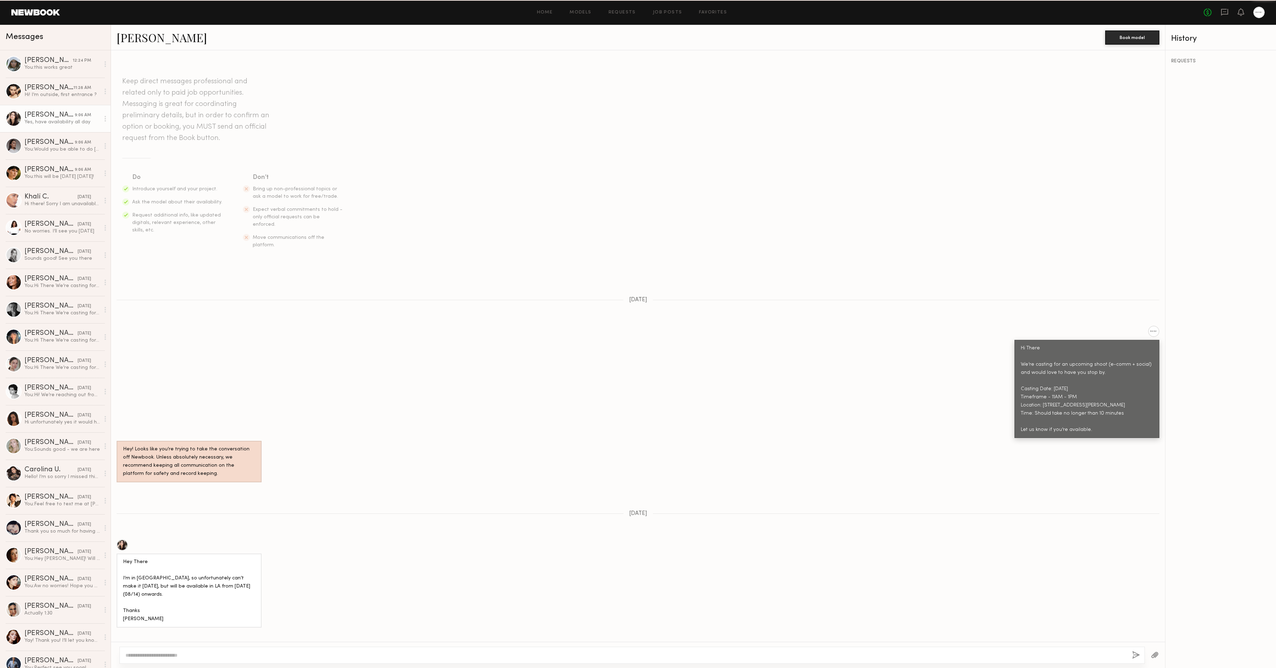
scroll to position [76, 0]
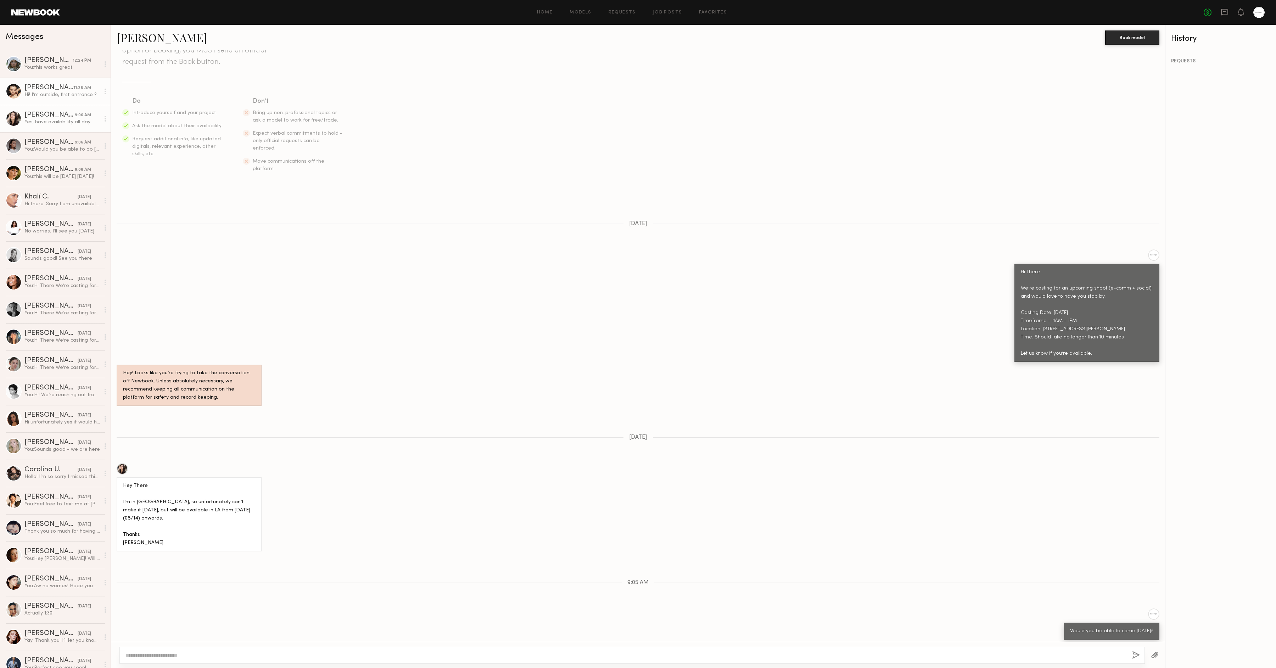
click at [58, 97] on div "Hi! I’m outside, first entrance ?" at bounding box center [61, 94] width 75 height 7
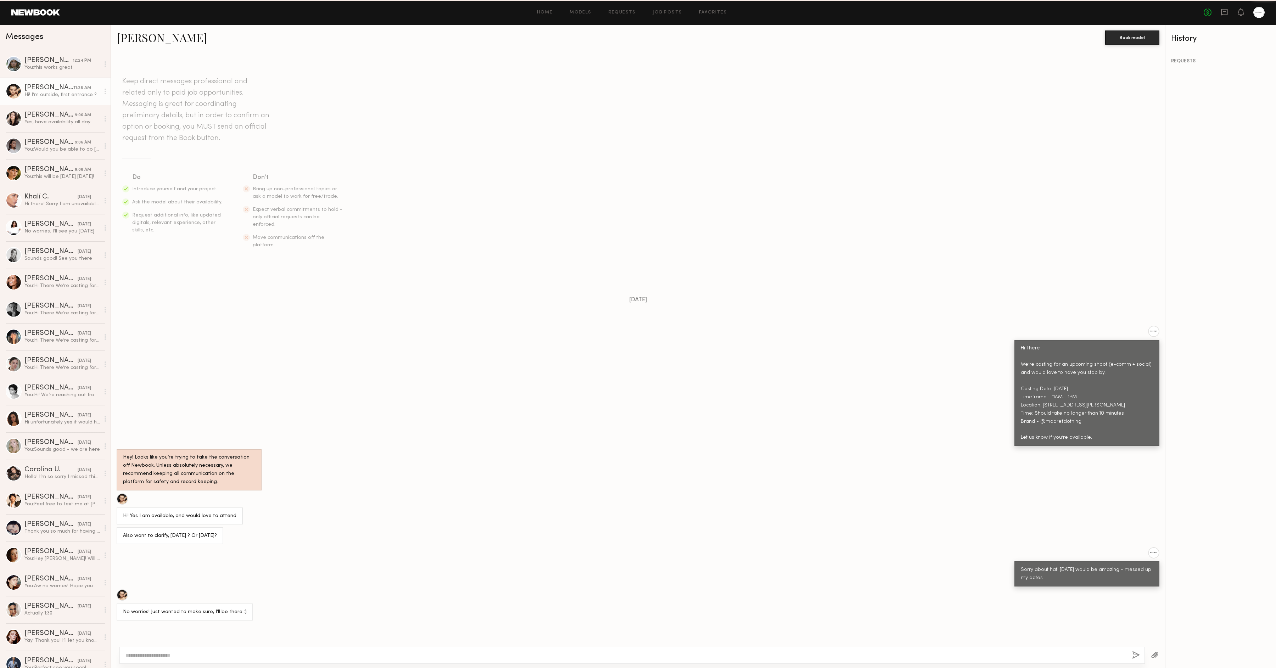
scroll to position [52, 0]
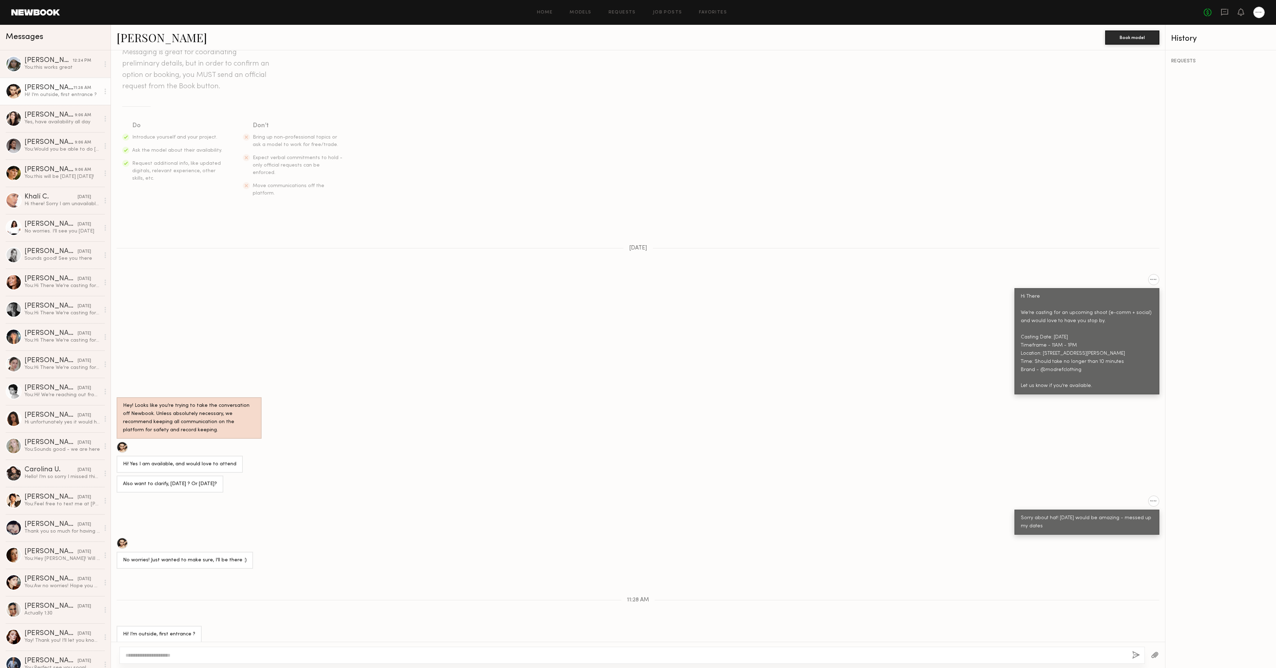
click at [136, 39] on link "Riley H." at bounding box center [162, 37] width 90 height 15
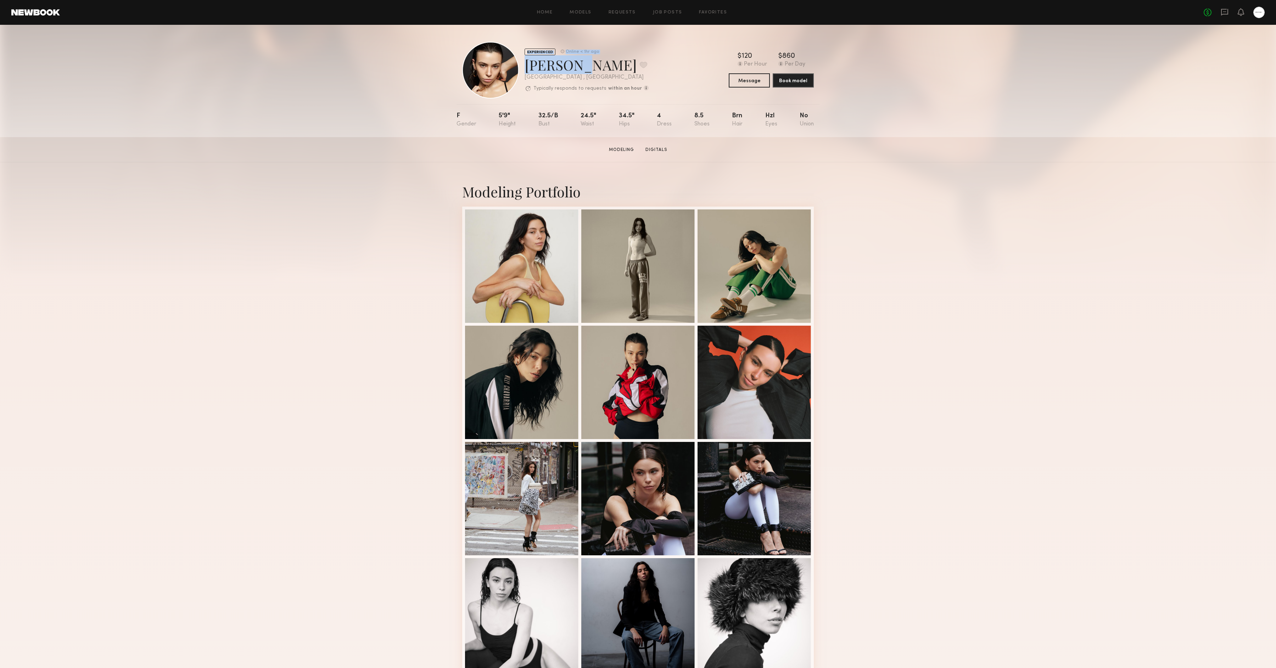
drag, startPoint x: 571, startPoint y: 67, endPoint x: 514, endPoint y: 67, distance: 57.0
click at [514, 67] on div "EXPERIENCED Online < 1hr ago Riley H. Favorite Los Angeles , CA Typically respo…" at bounding box center [555, 70] width 186 height 57
copy div "EXPERIENCED Online < 1hr ago Riley H"
click at [527, 61] on div "Riley H. Favorite" at bounding box center [586, 64] width 124 height 19
drag, startPoint x: 524, startPoint y: 63, endPoint x: 569, endPoint y: 67, distance: 44.8
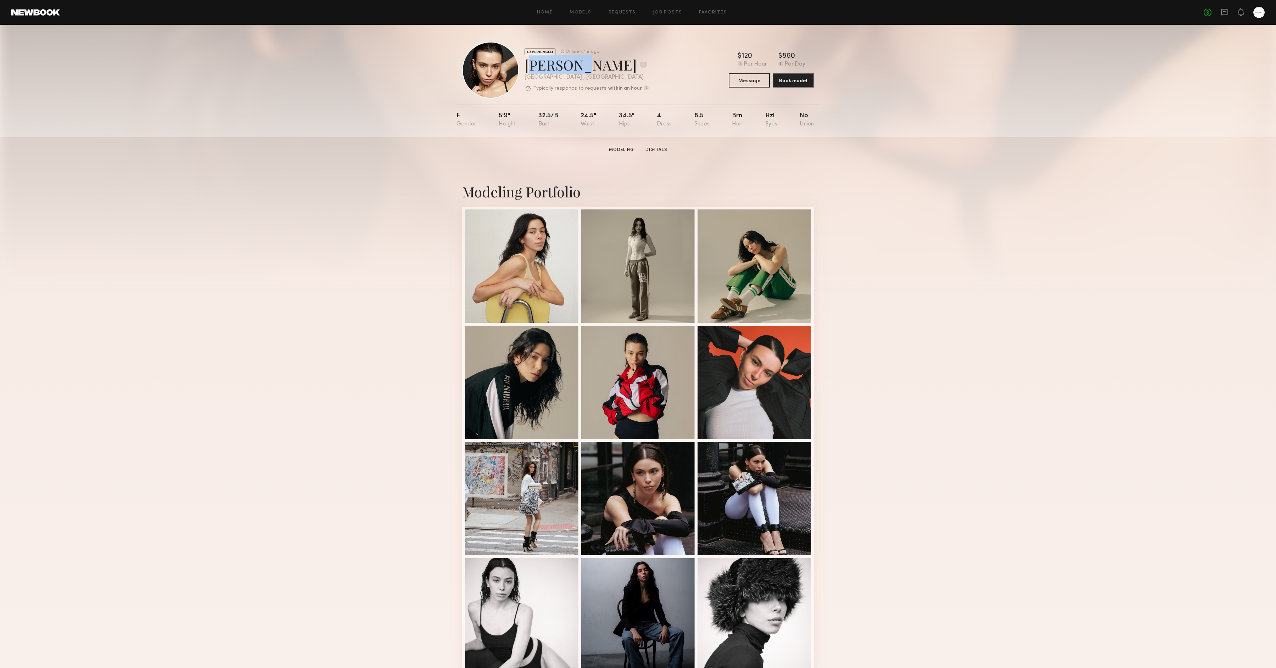
click at [569, 67] on div "Riley H. Favorite" at bounding box center [586, 64] width 124 height 19
copy div "Riley H"
click at [561, 289] on div at bounding box center [521, 265] width 113 height 113
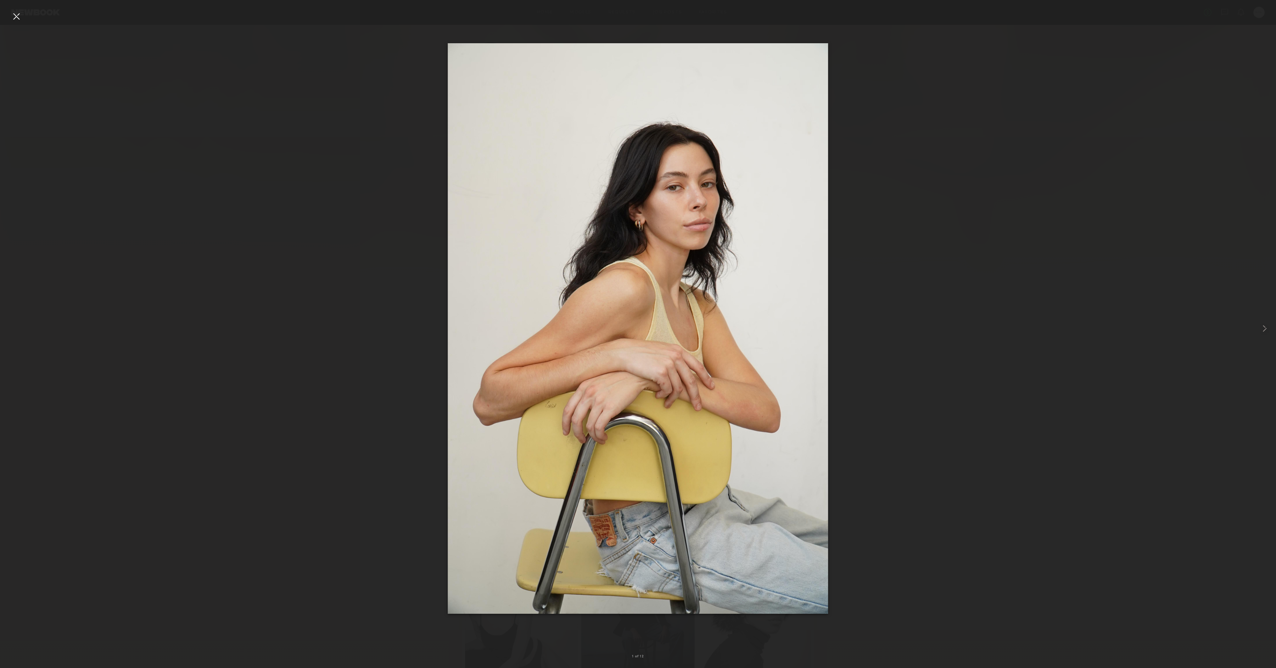
drag, startPoint x: 590, startPoint y: 275, endPoint x: 405, endPoint y: 243, distance: 187.5
click at [405, 243] on div at bounding box center [638, 328] width 1276 height 634
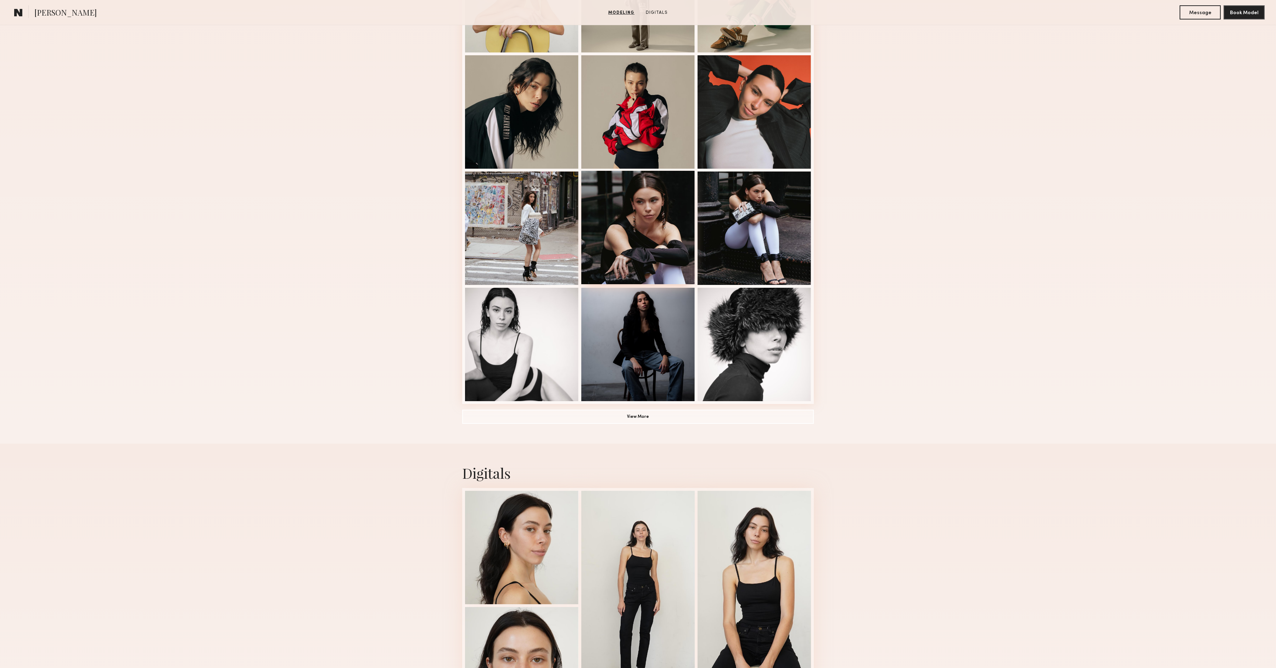
scroll to position [320, 0]
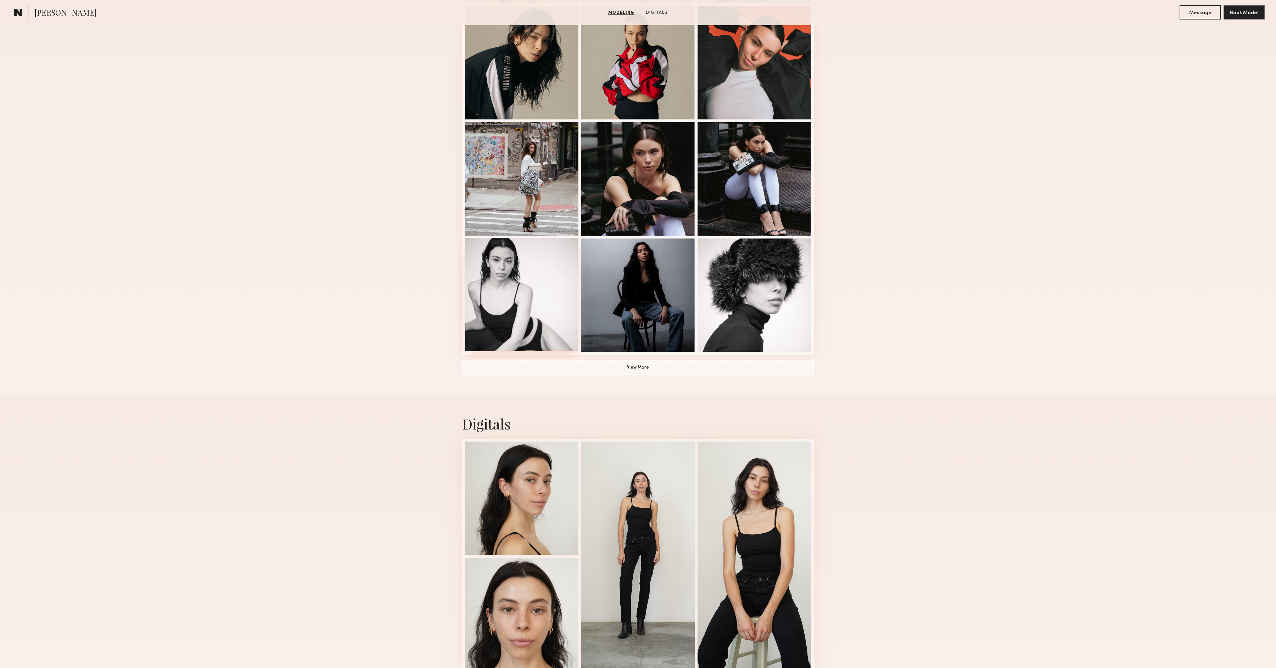
click at [516, 303] on div at bounding box center [521, 294] width 113 height 113
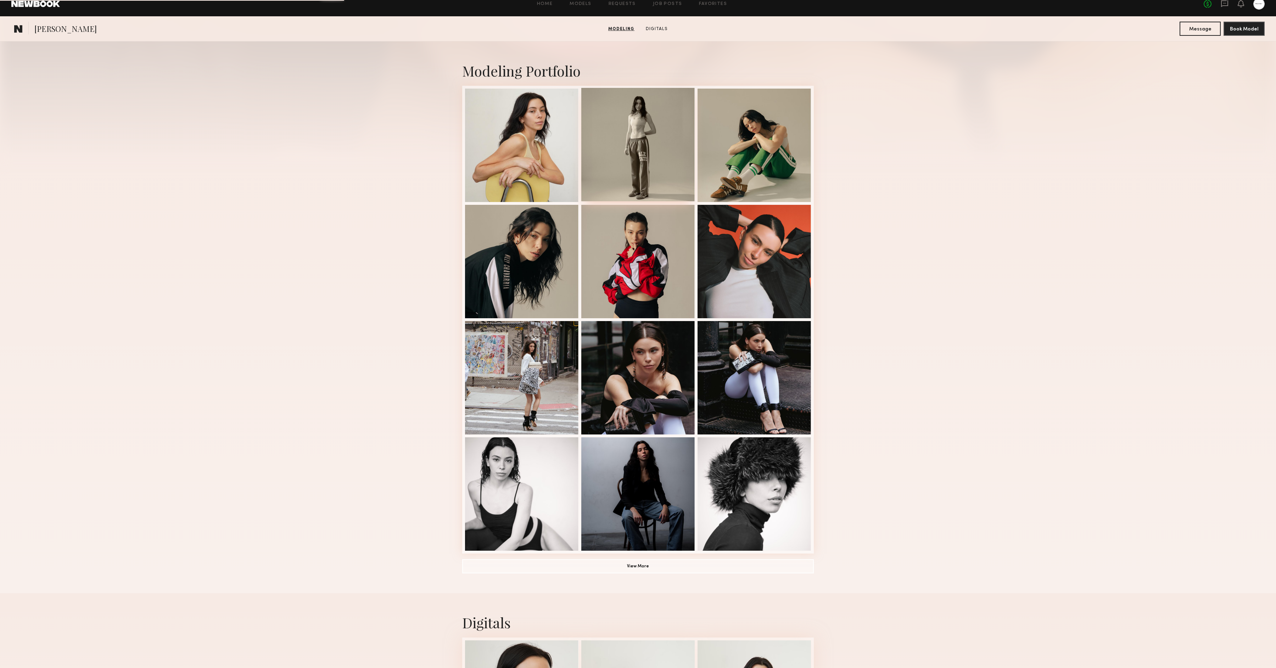
scroll to position [285, 0]
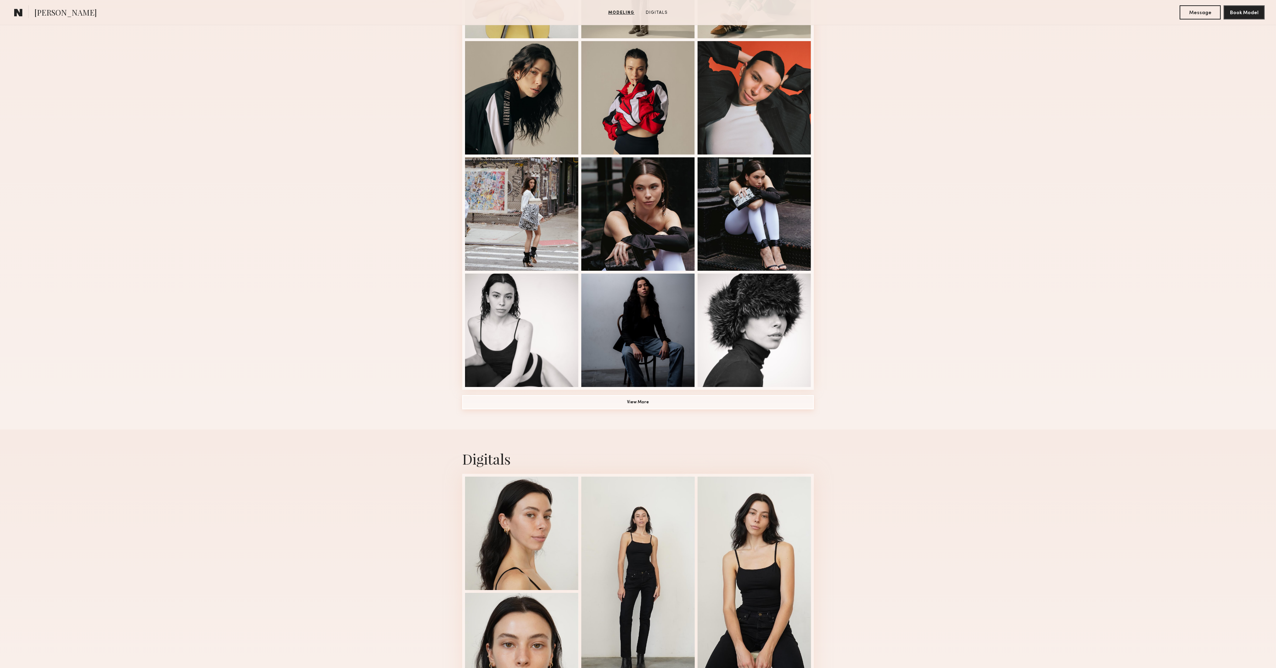
click at [632, 405] on button "View More" at bounding box center [637, 402] width 351 height 14
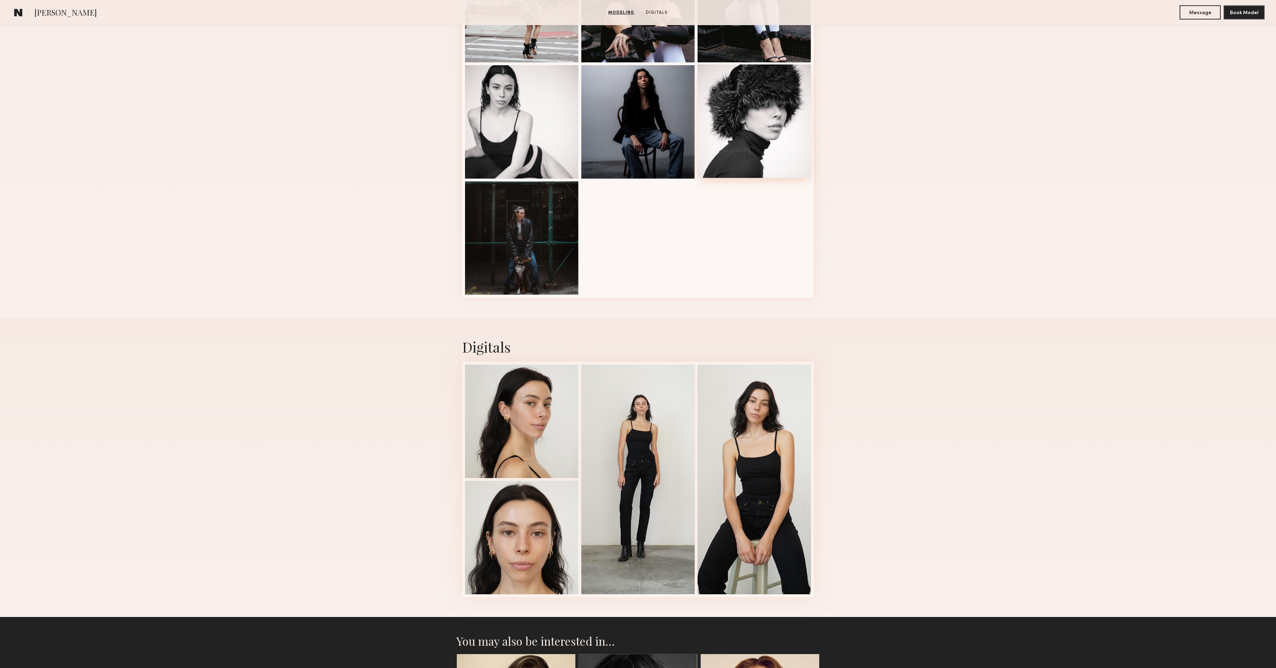
scroll to position [726, 0]
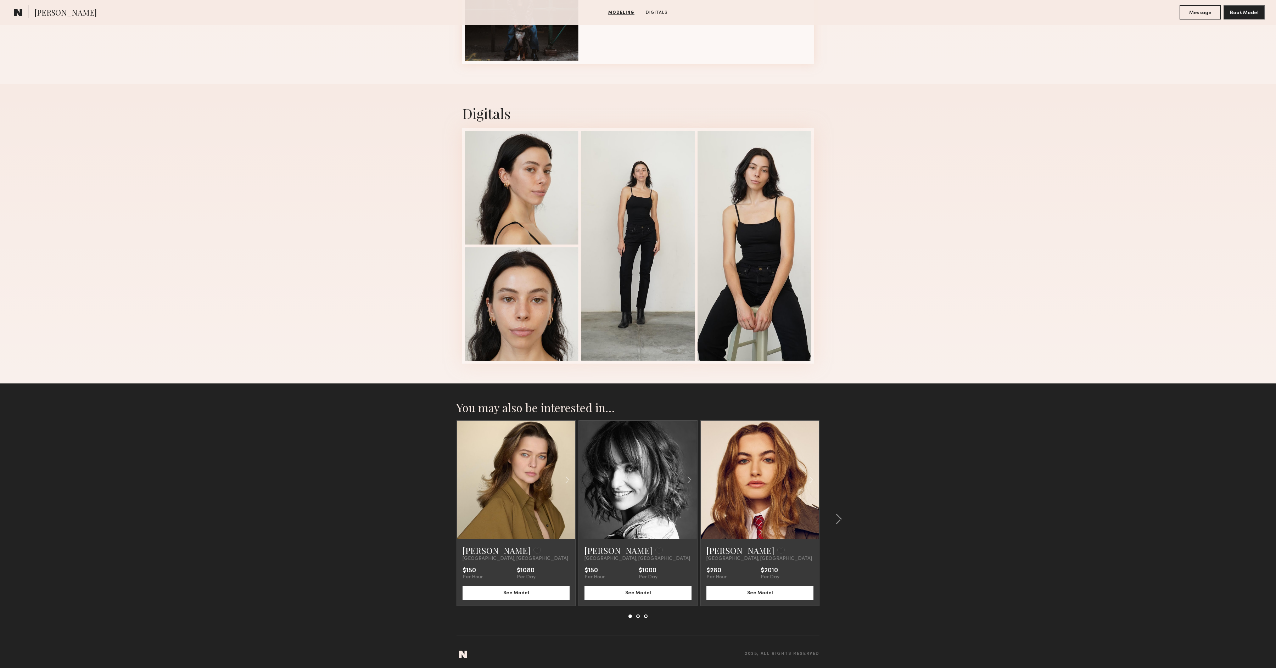
click at [523, 476] on link at bounding box center [516, 480] width 40 height 118
click at [607, 481] on div at bounding box center [638, 480] width 118 height 118
click at [746, 479] on link at bounding box center [759, 480] width 40 height 118
click at [836, 518] on common-icon at bounding box center [838, 518] width 7 height 11
